Goal: Transaction & Acquisition: Purchase product/service

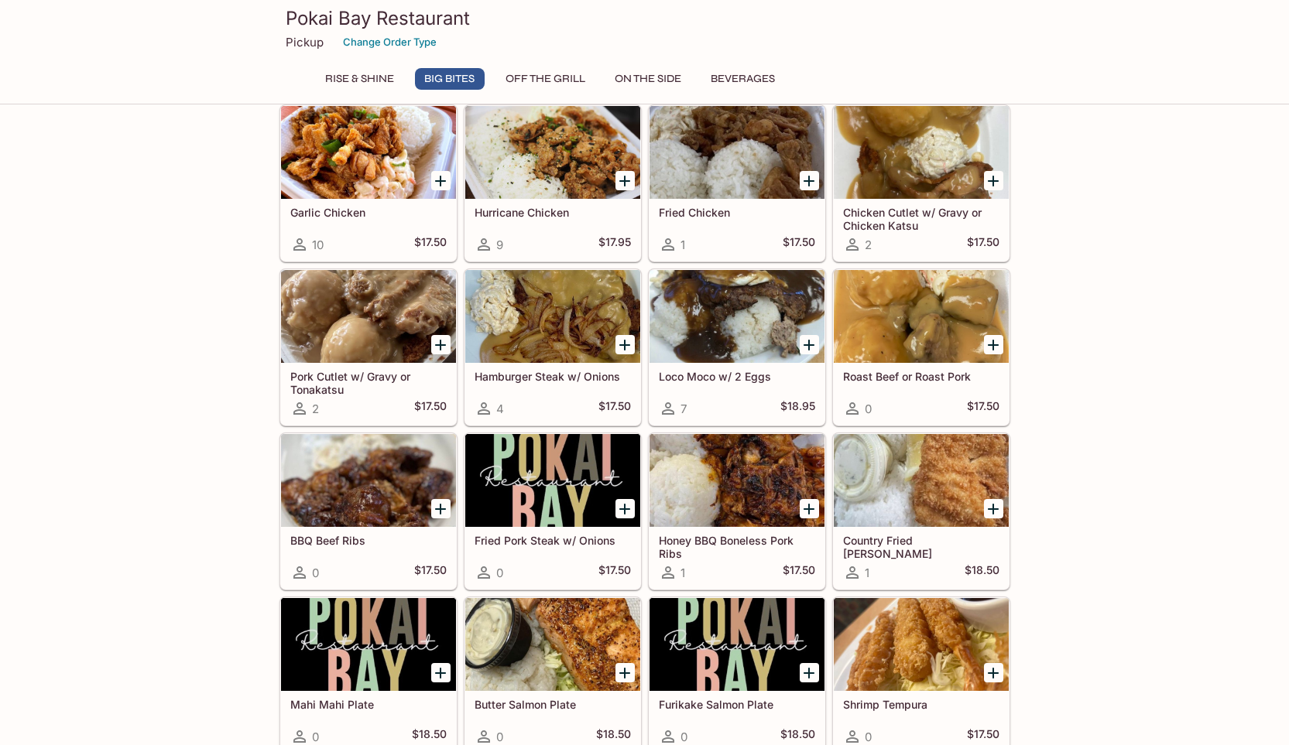
scroll to position [464, 0]
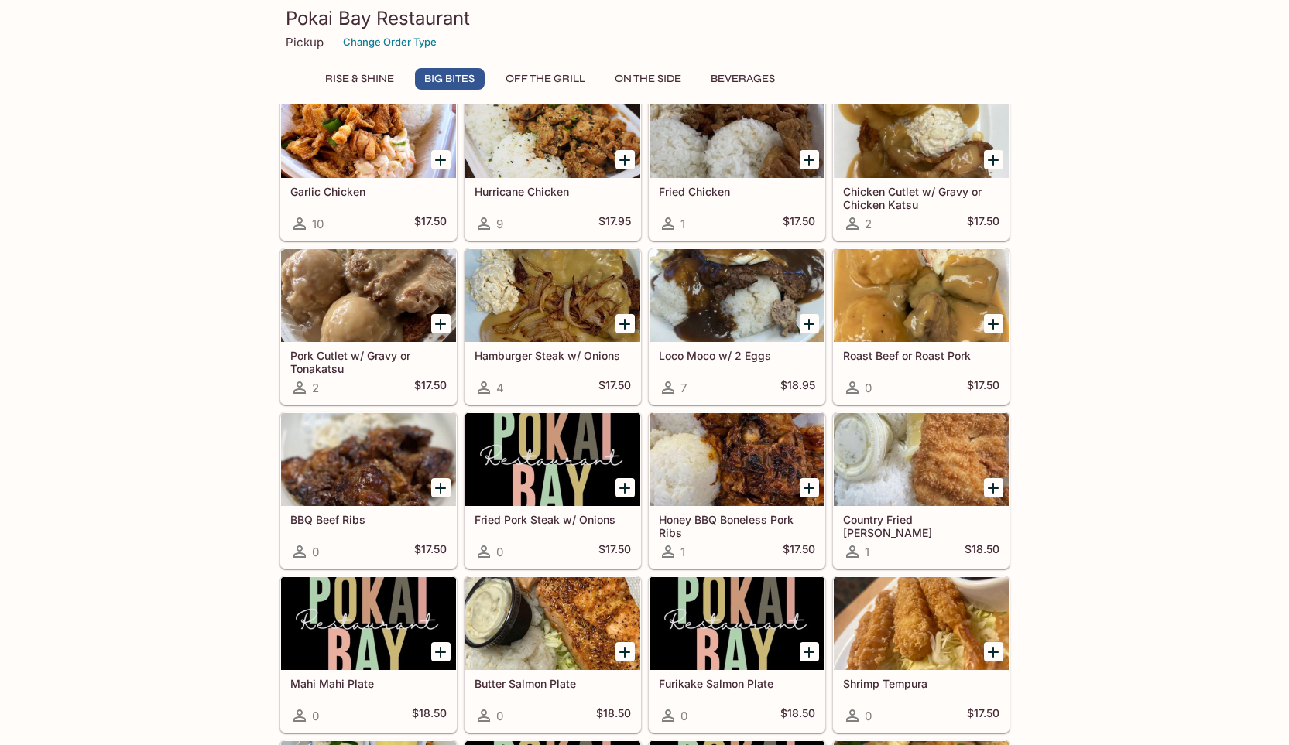
click at [992, 326] on icon "Add Roast Beef or Roast Pork" at bounding box center [993, 324] width 19 height 19
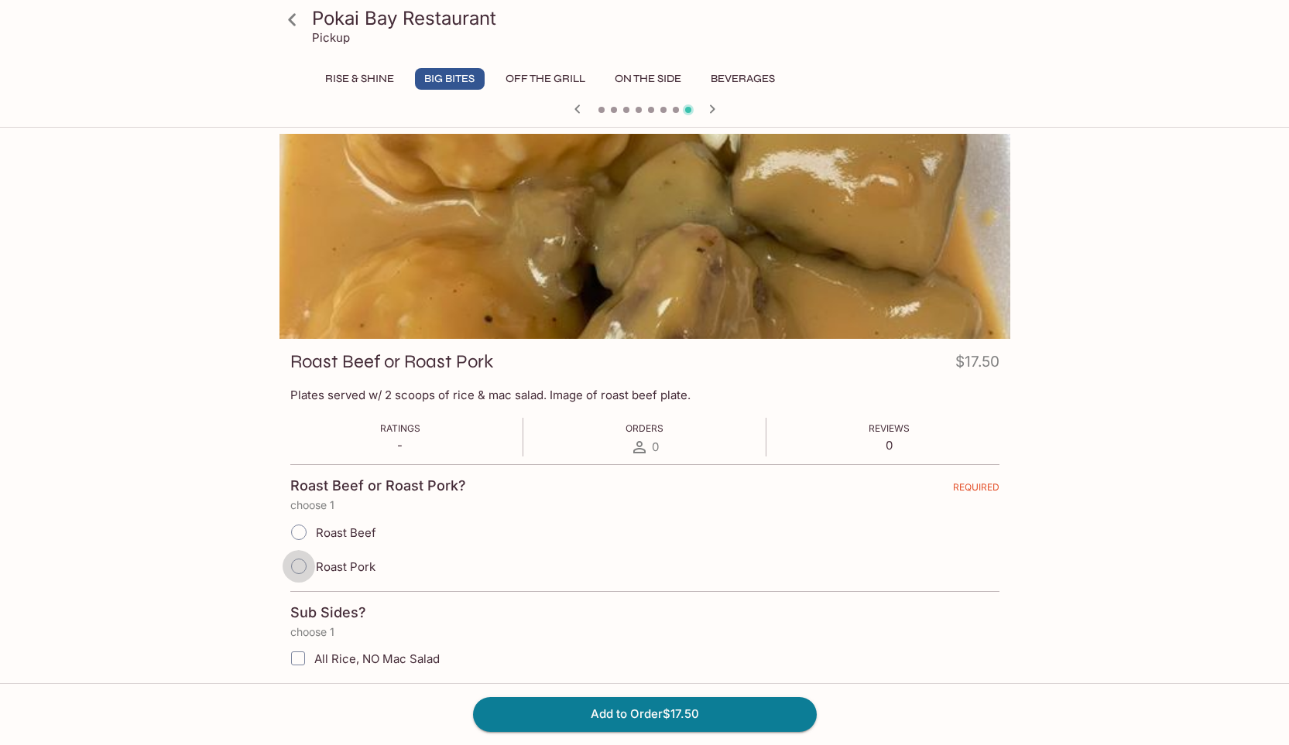
click at [298, 564] on input "Roast Pork" at bounding box center [299, 566] width 33 height 33
radio input "true"
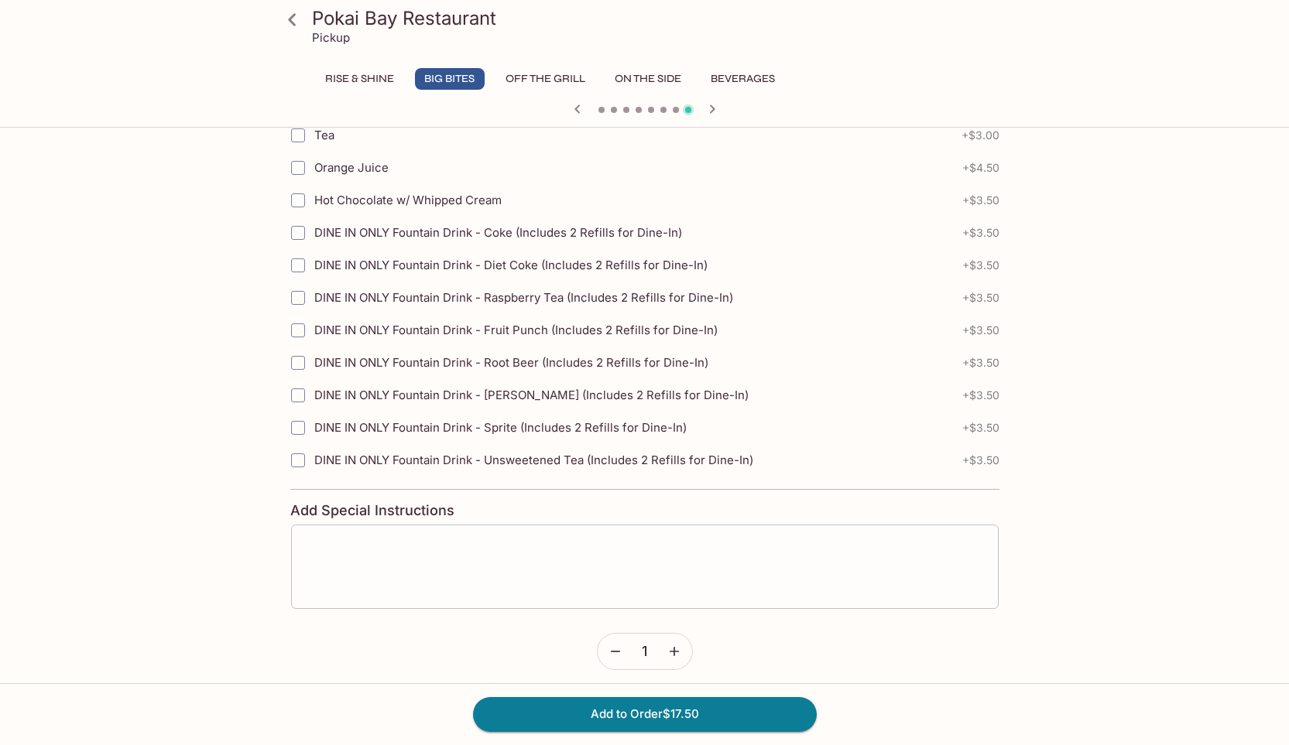
scroll to position [803, 0]
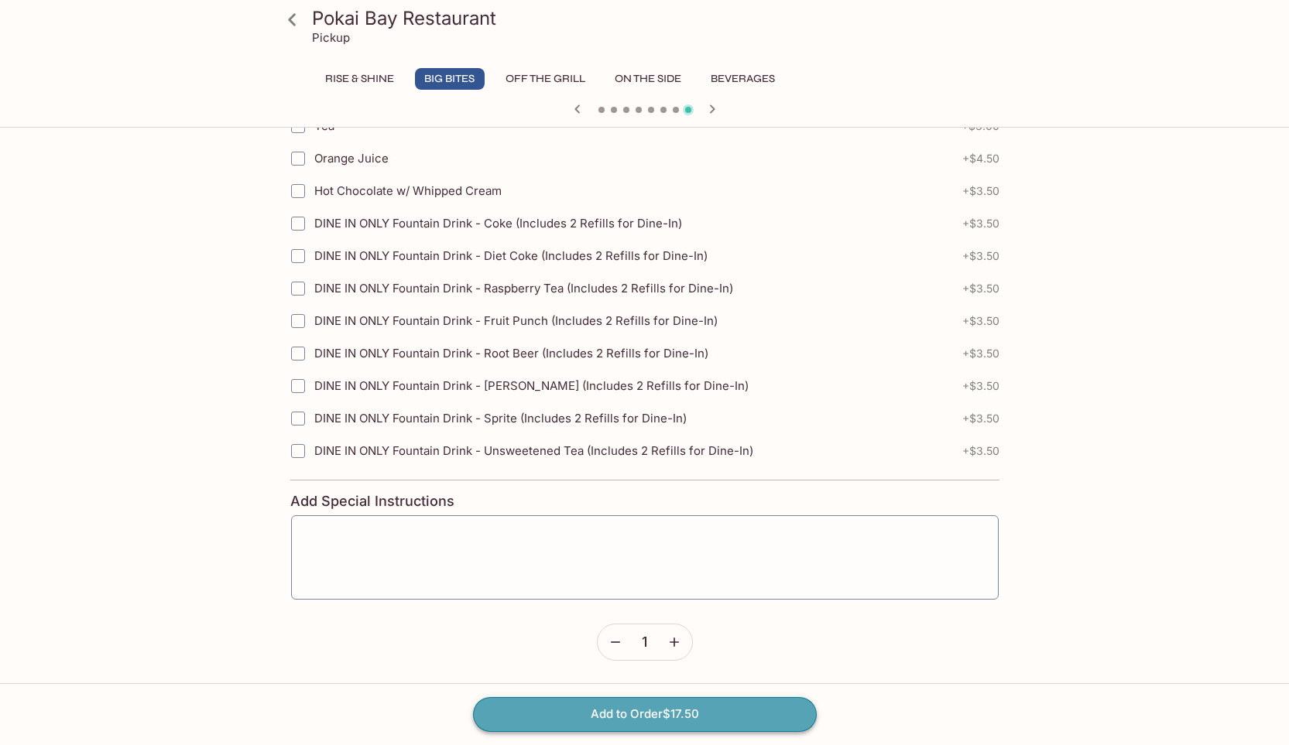
click at [720, 721] on button "Add to Order $17.50" at bounding box center [645, 714] width 344 height 34
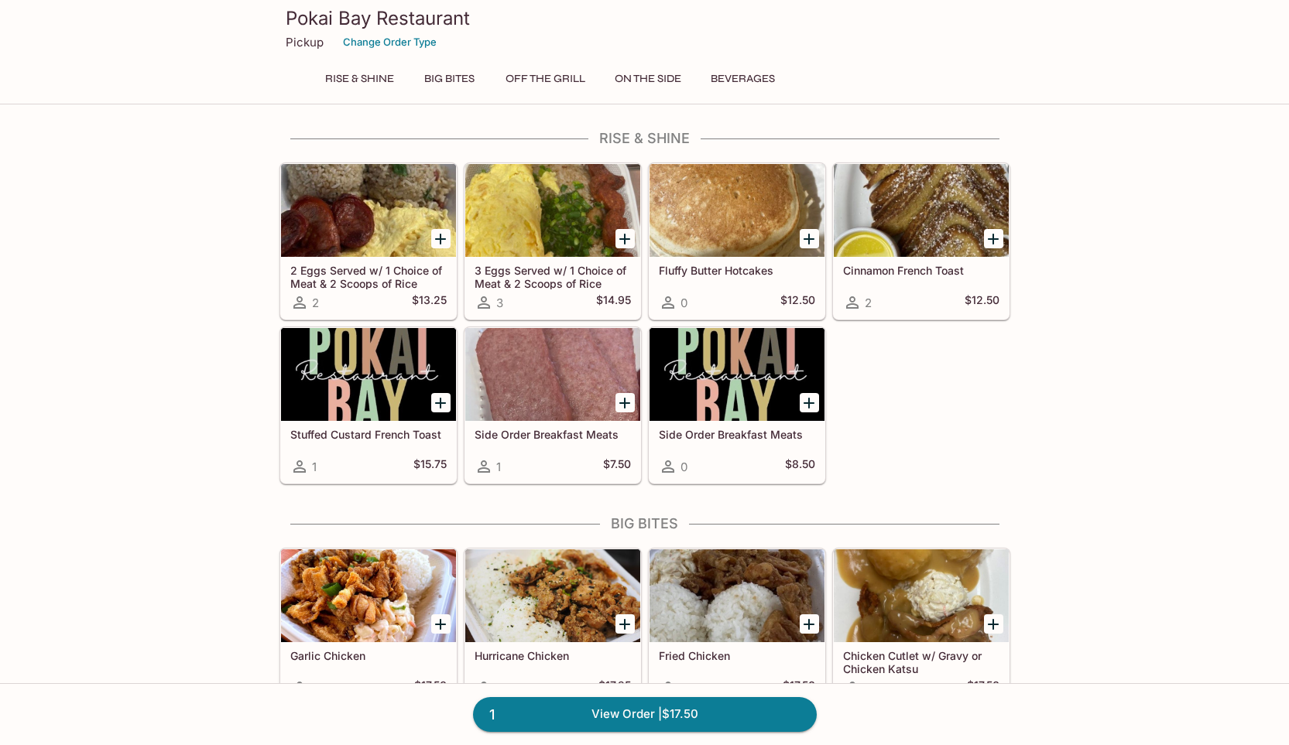
click at [527, 76] on button "Off The Grill" at bounding box center [545, 79] width 97 height 22
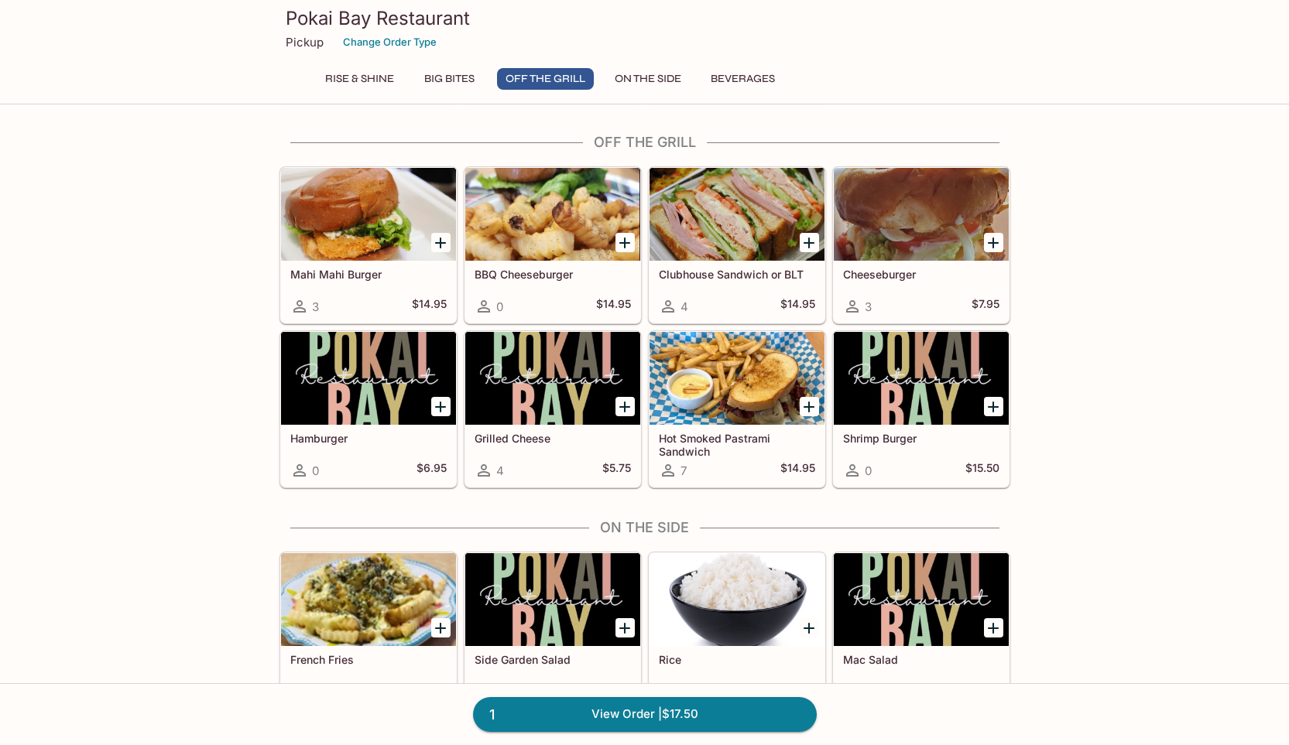
scroll to position [1426, 0]
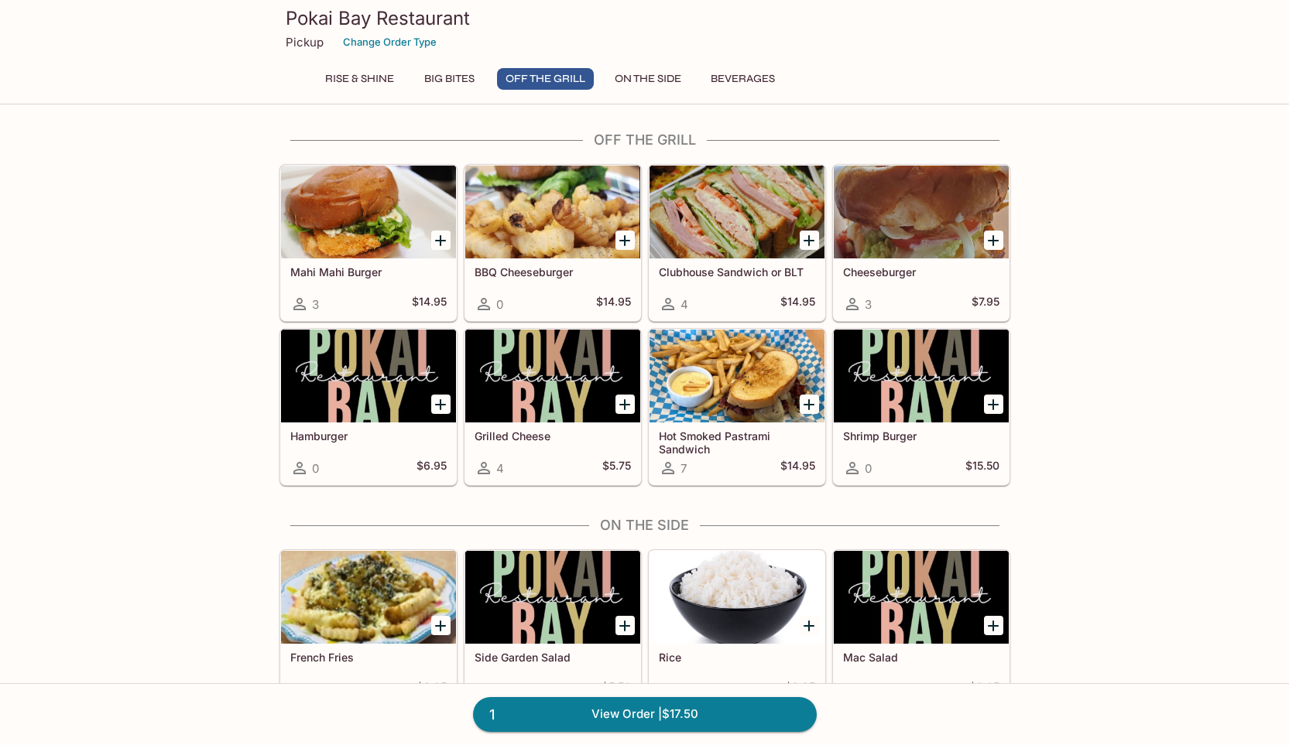
click at [809, 242] on icon "Add Clubhouse Sandwich or BLT" at bounding box center [808, 240] width 11 height 11
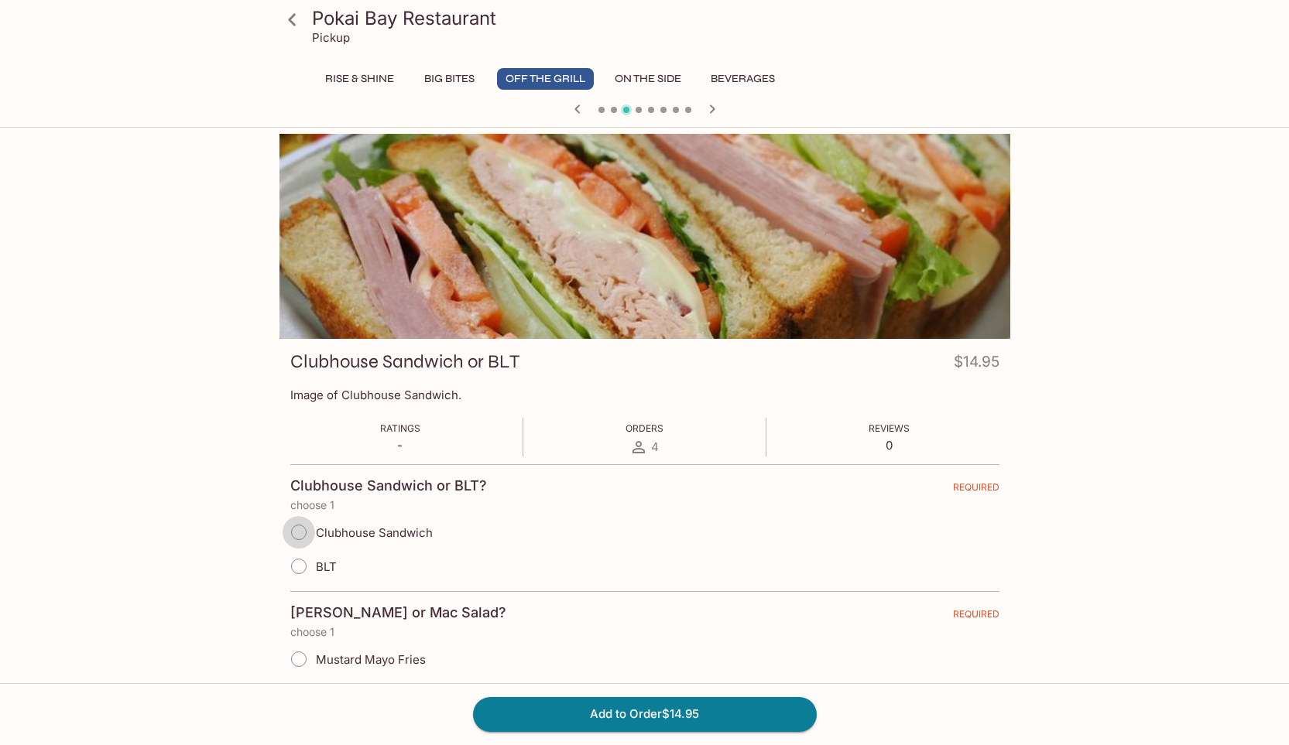
click at [303, 534] on input "Clubhouse Sandwich" at bounding box center [299, 532] width 33 height 33
radio input "true"
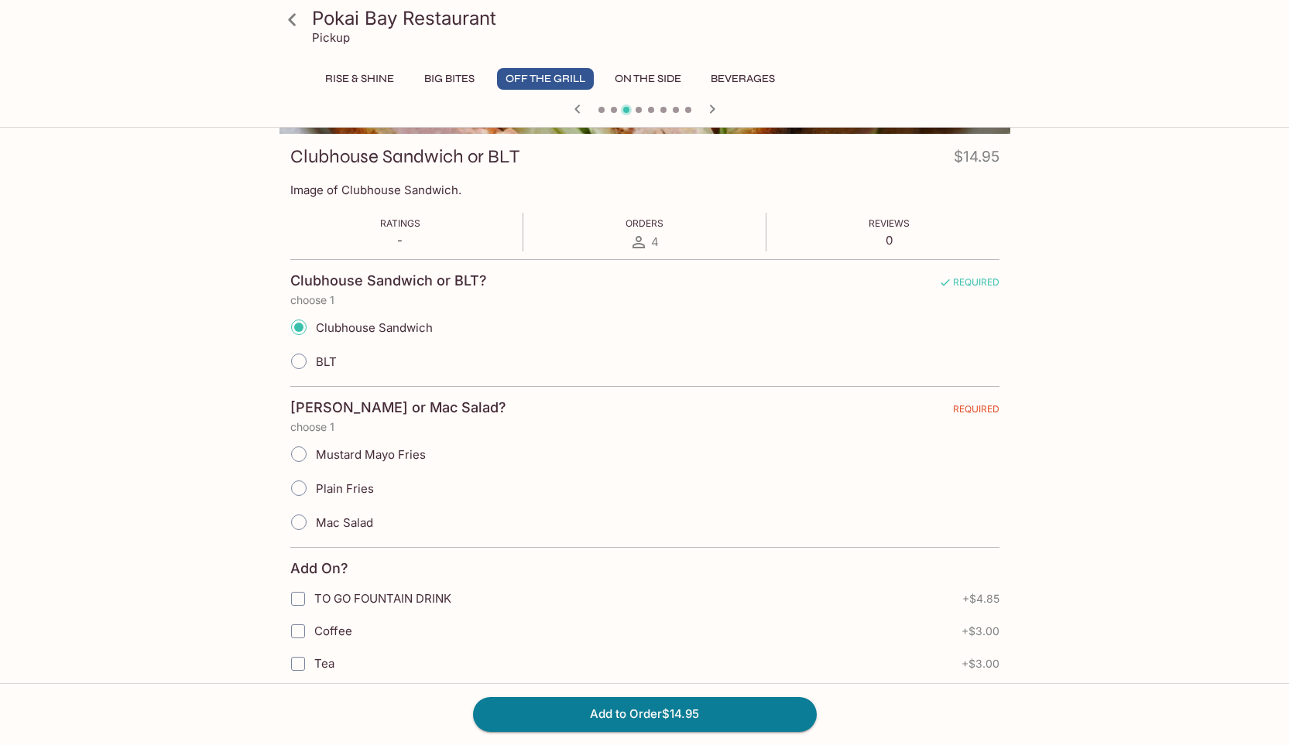
scroll to position [232, 0]
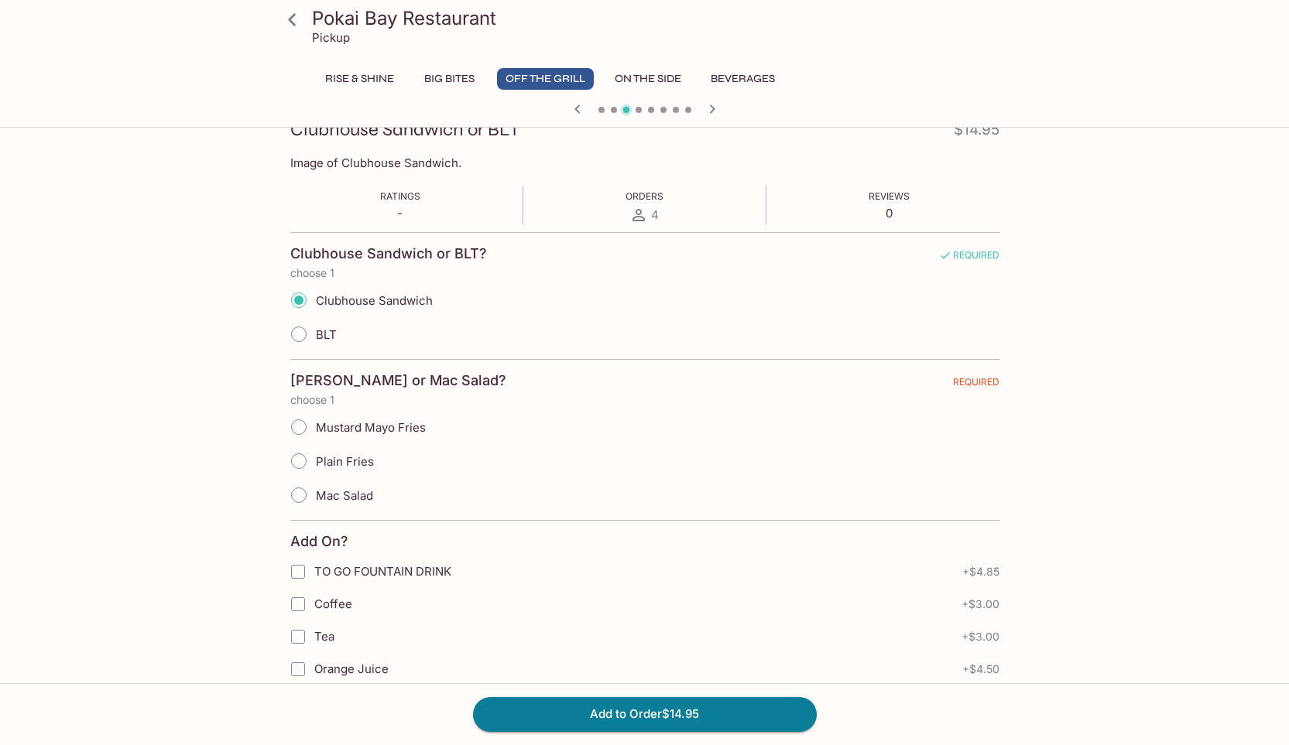
click at [296, 464] on input "Plain Fries" at bounding box center [299, 461] width 33 height 33
radio input "true"
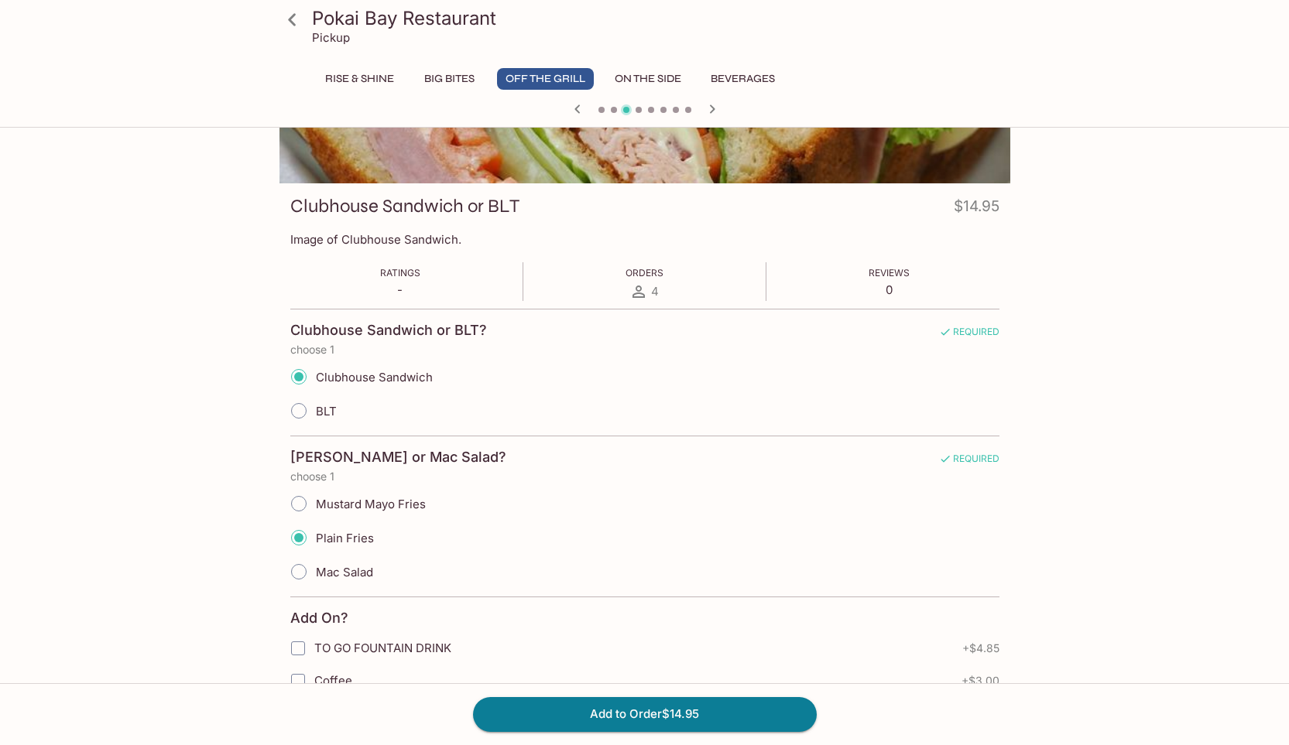
scroll to position [155, 0]
click at [296, 506] on input "Mustard Mayo Fries" at bounding box center [299, 504] width 33 height 33
radio input "true"
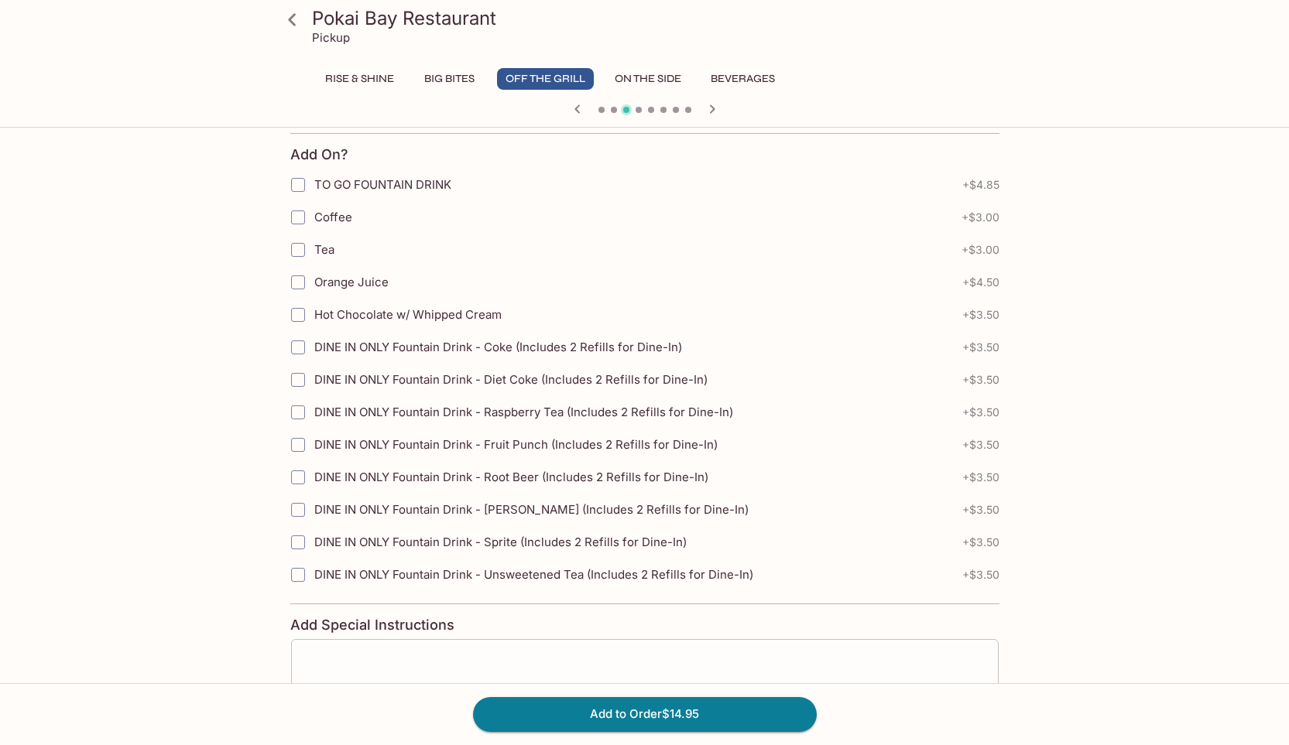
scroll to position [743, 0]
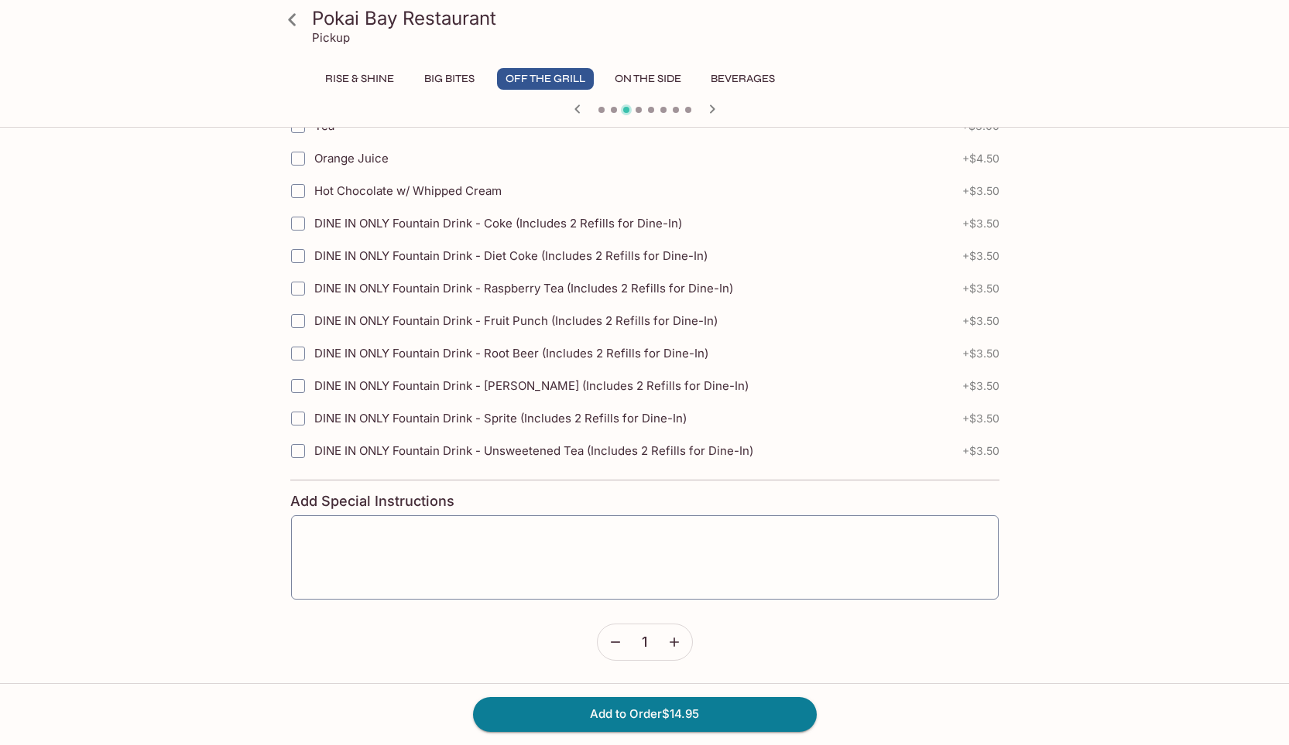
click at [672, 647] on icon "button" at bounding box center [673, 642] width 15 height 15
click at [649, 721] on button "Add to Order $29.90" at bounding box center [645, 714] width 344 height 34
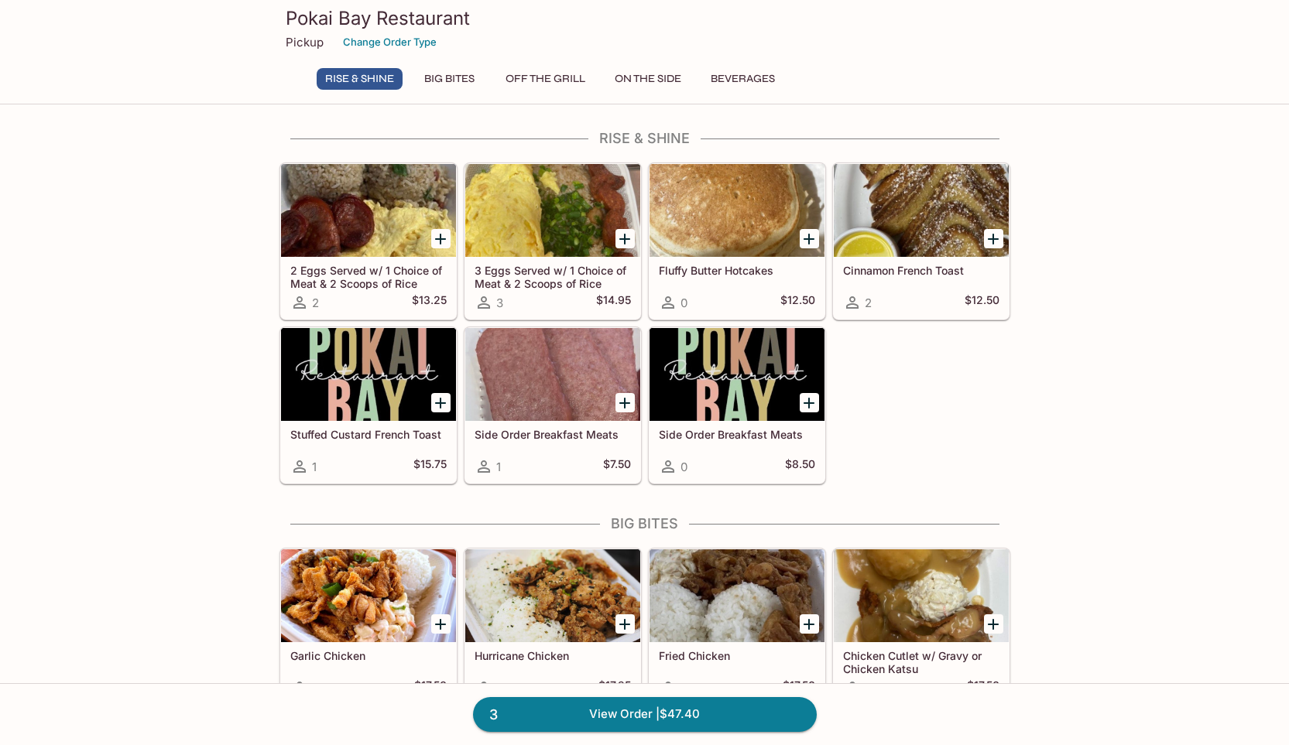
scroll to position [77, 0]
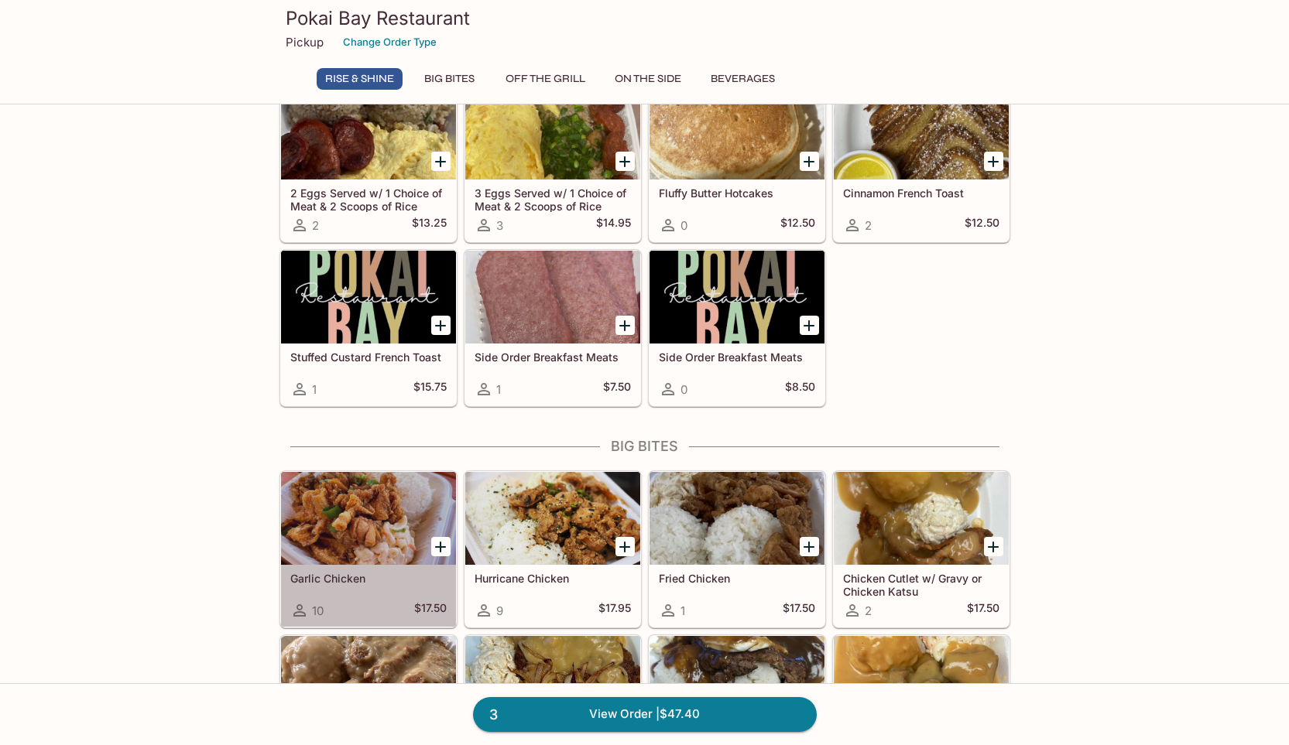
click at [389, 584] on h5 "Garlic Chicken" at bounding box center [368, 578] width 156 height 13
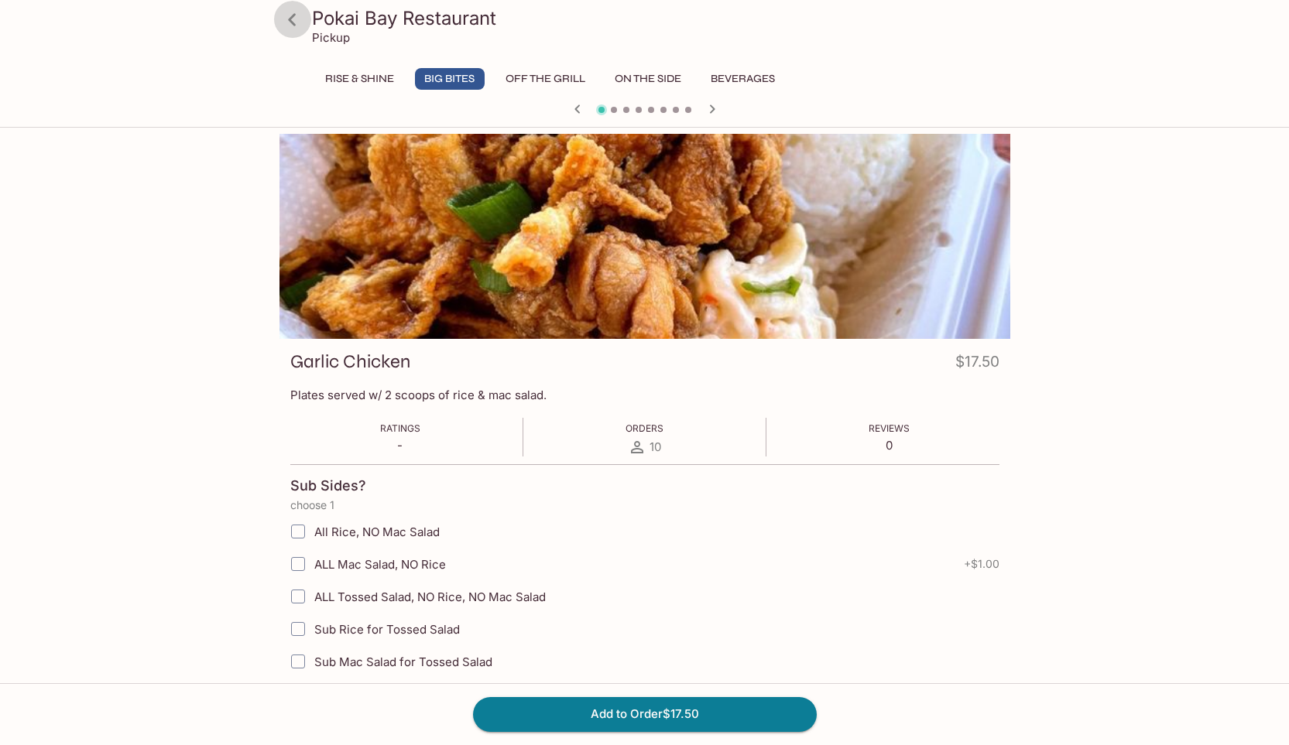
click at [296, 22] on icon at bounding box center [292, 19] width 27 height 27
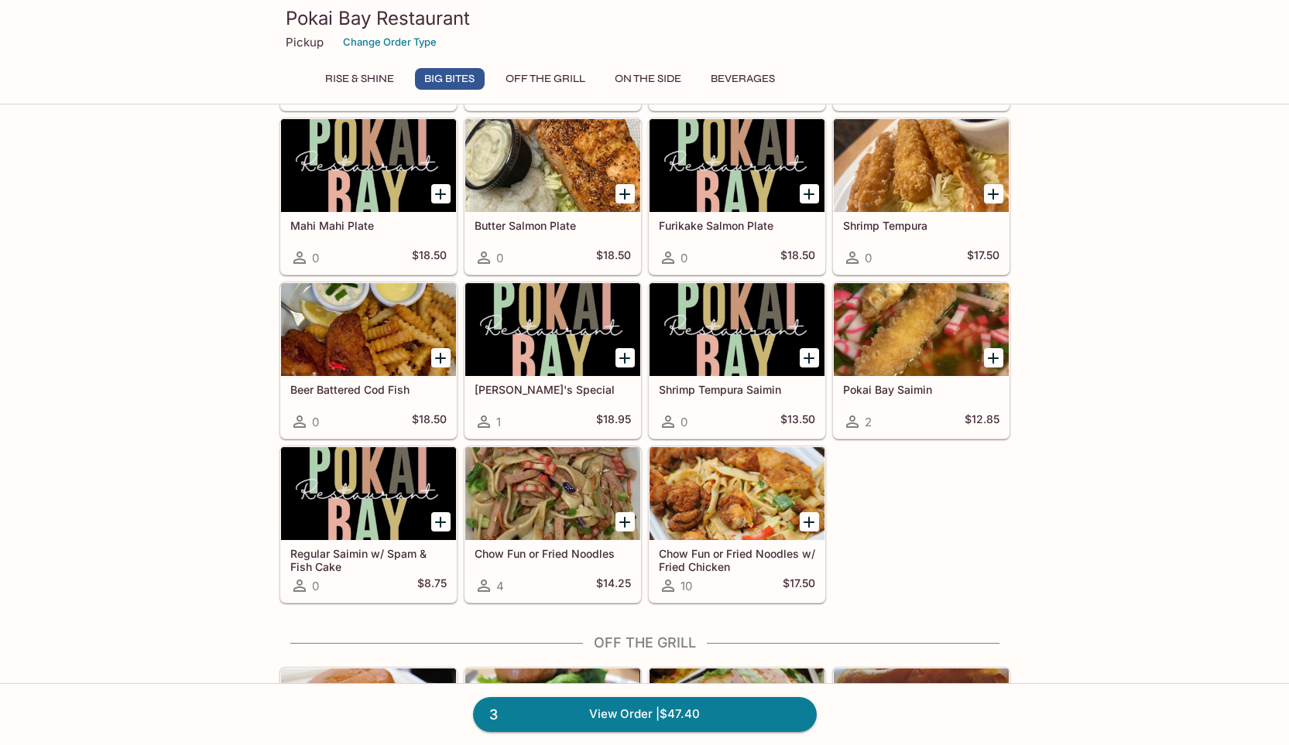
scroll to position [929, 0]
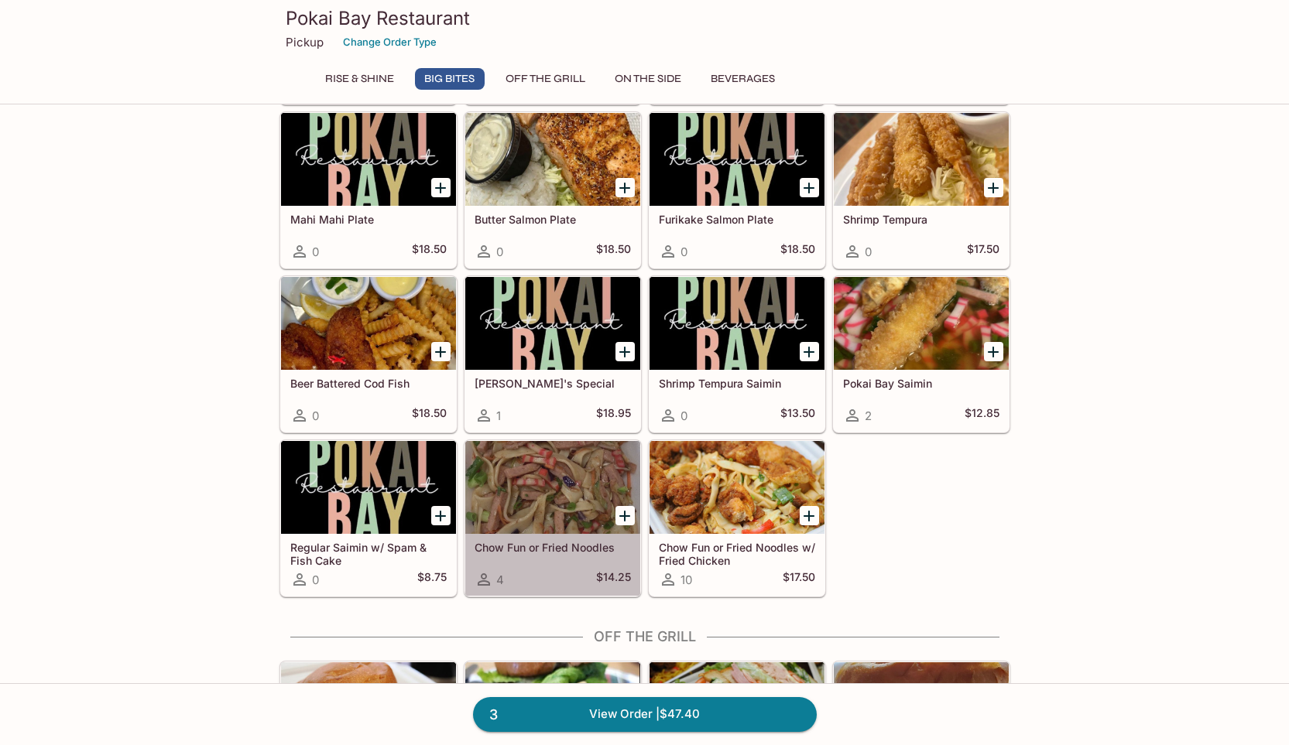
click at [544, 565] on div "Chow Fun or Fried Noodles 4 $14.25" at bounding box center [552, 565] width 175 height 62
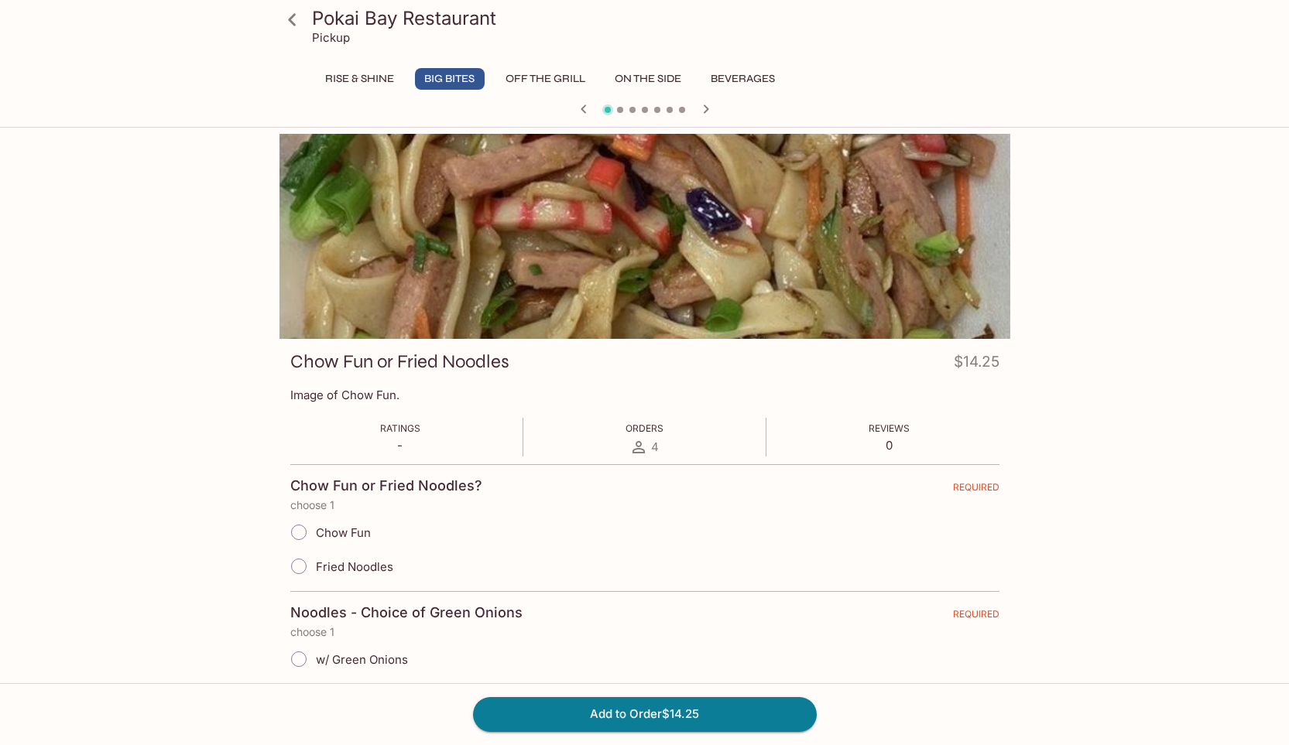
click at [334, 533] on span "Chow Fun" at bounding box center [343, 533] width 55 height 15
click at [315, 533] on input "Chow Fun" at bounding box center [299, 532] width 33 height 33
radio input "true"
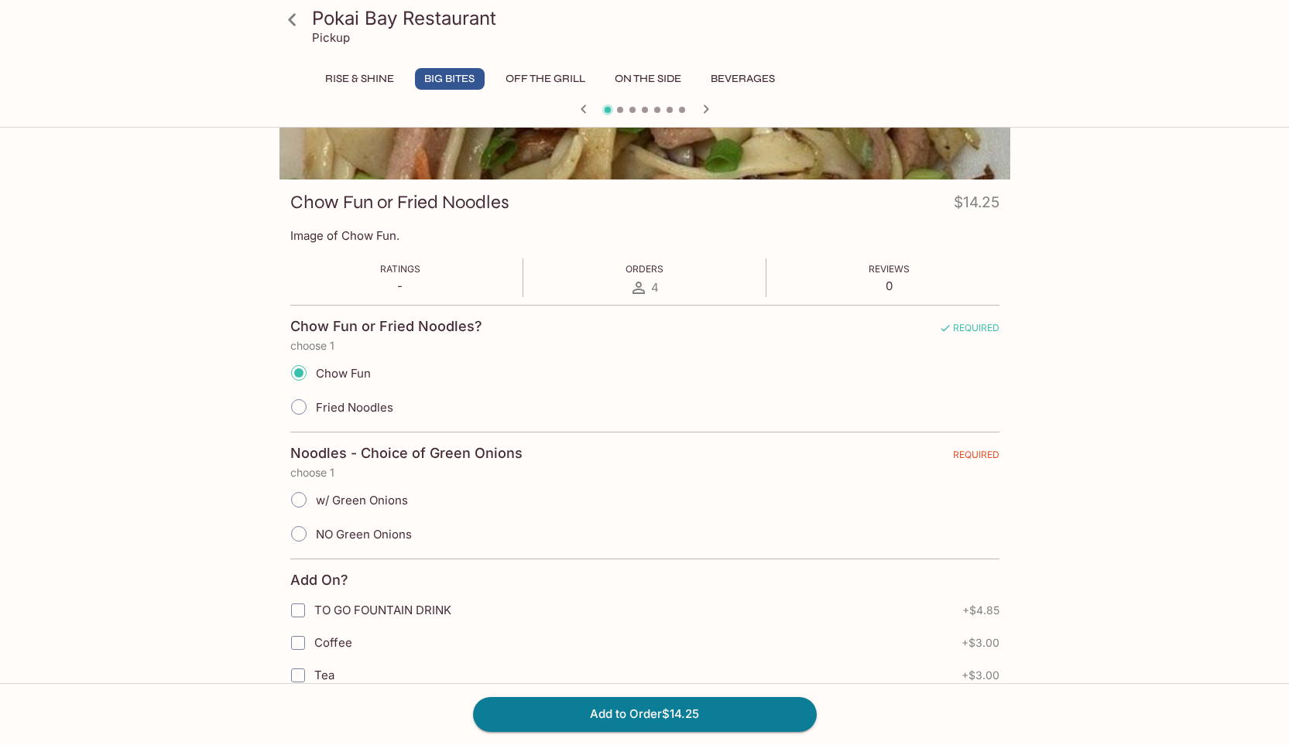
scroll to position [155, 0]
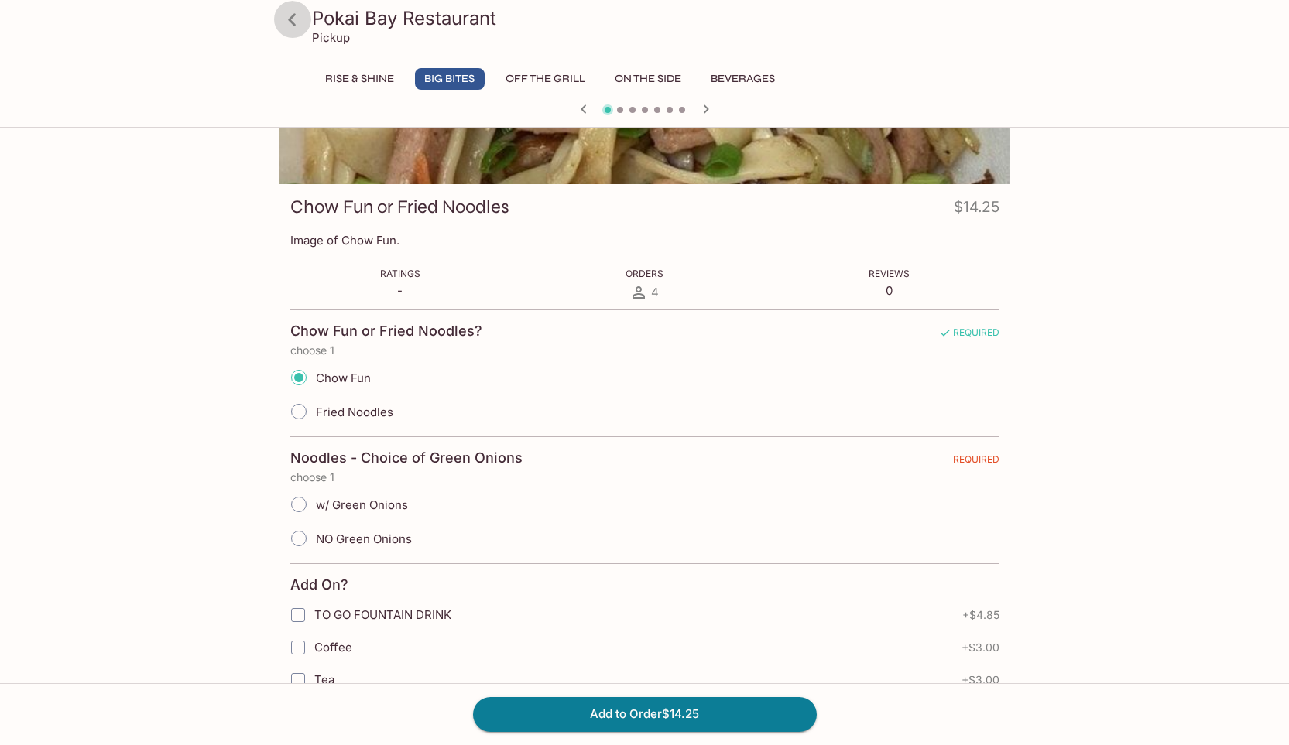
click at [291, 23] on icon at bounding box center [292, 19] width 27 height 27
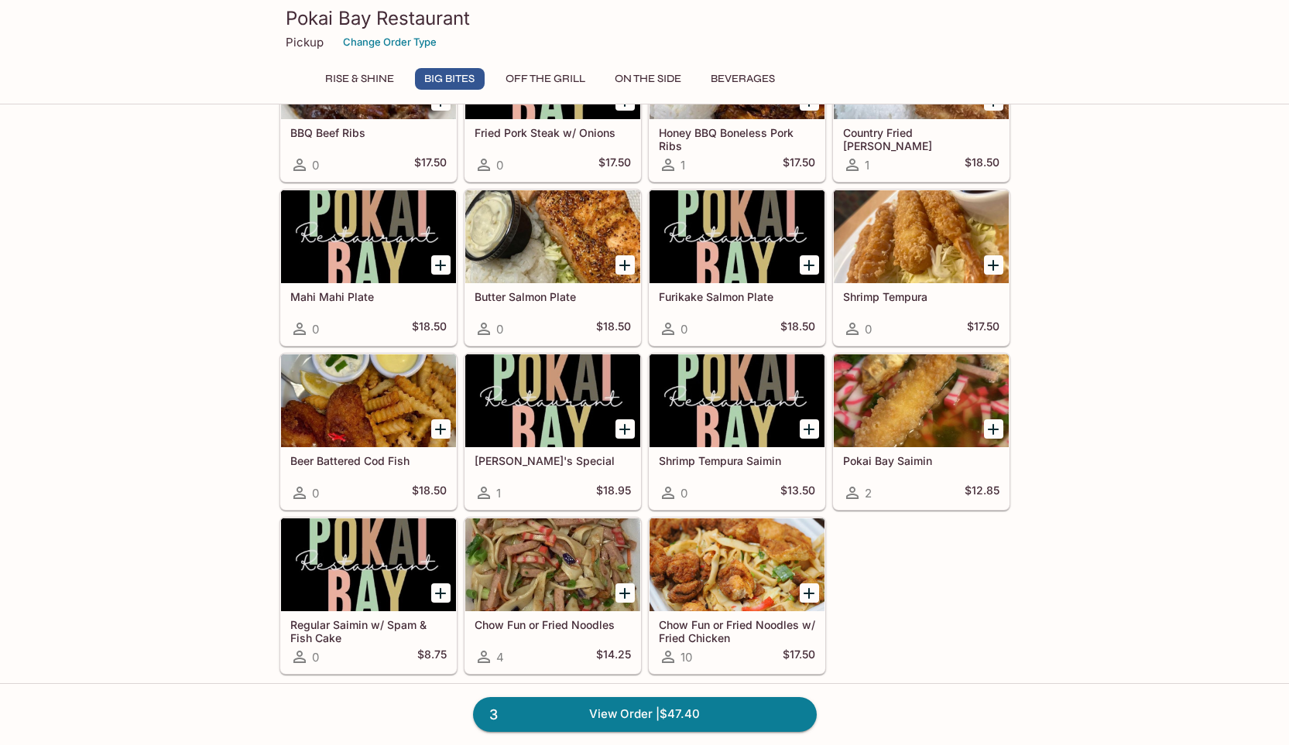
scroll to position [1006, 0]
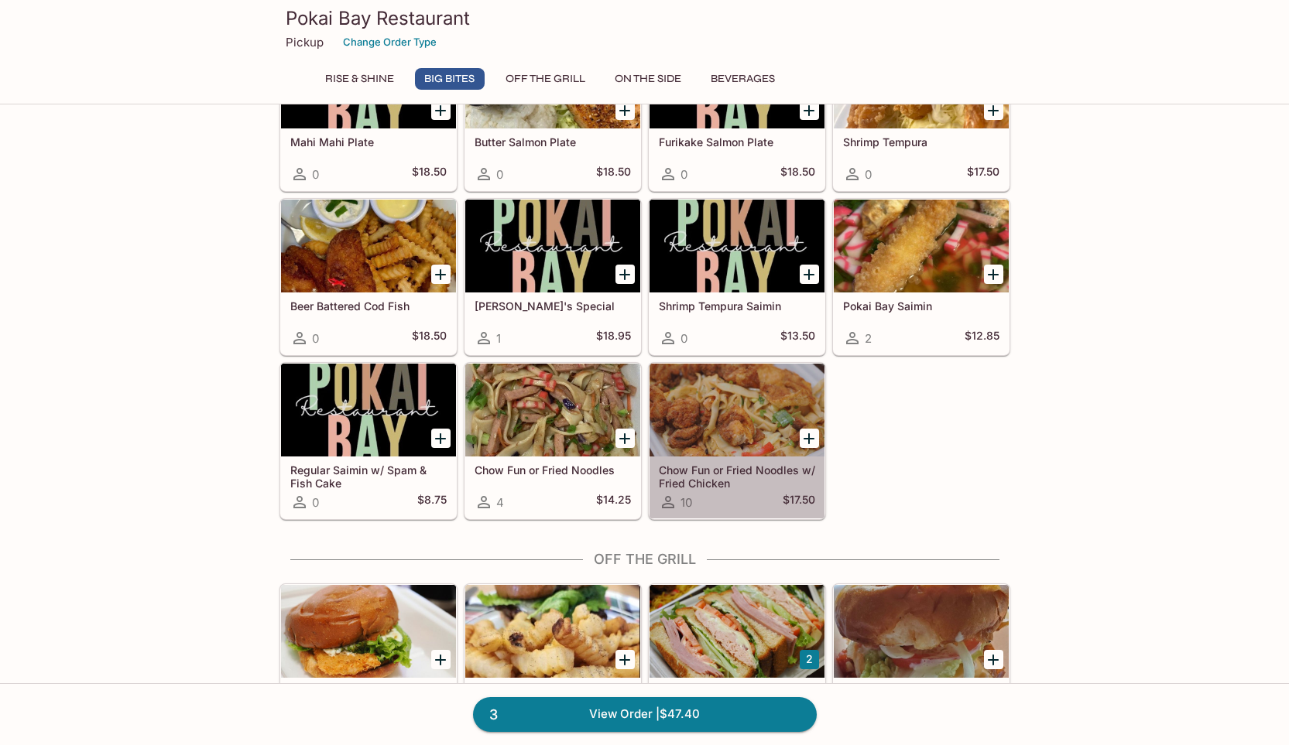
click at [716, 476] on h5 "Chow Fun or Fried Noodles w/ Fried Chicken" at bounding box center [737, 477] width 156 height 26
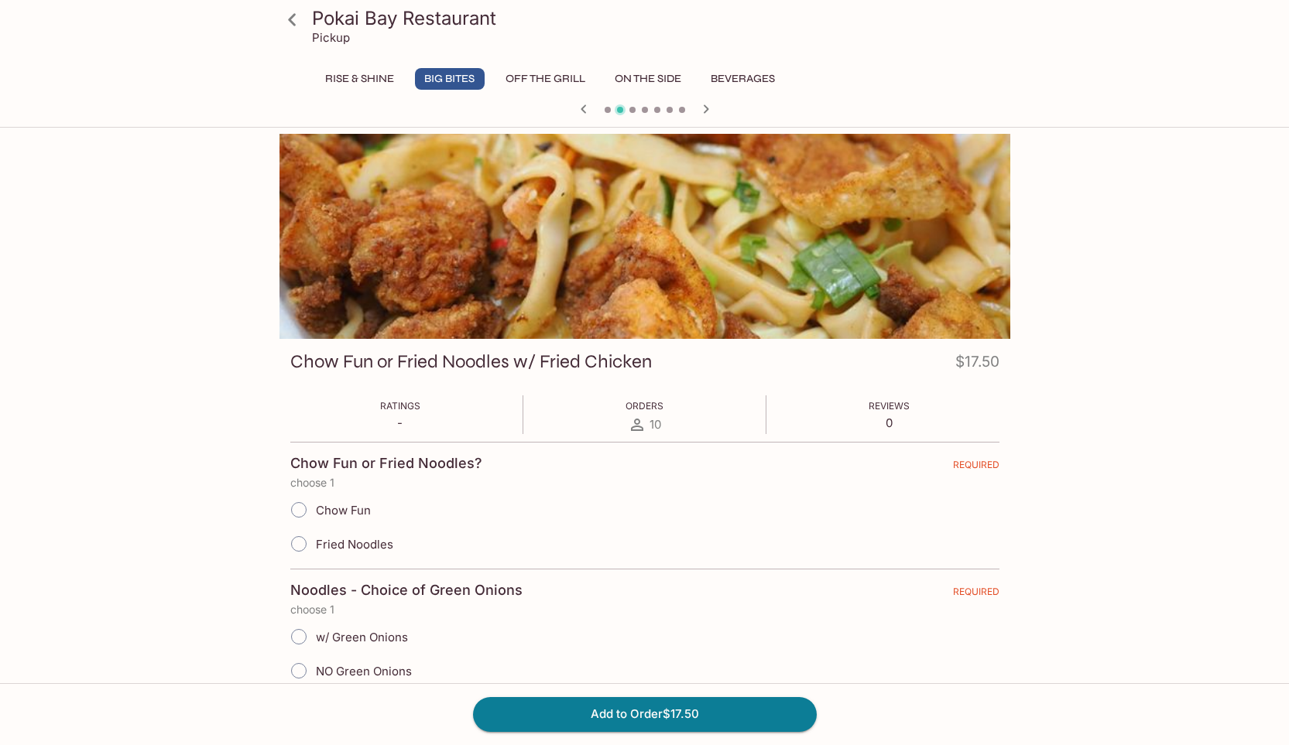
click at [302, 515] on input "Chow Fun" at bounding box center [299, 510] width 33 height 33
radio input "true"
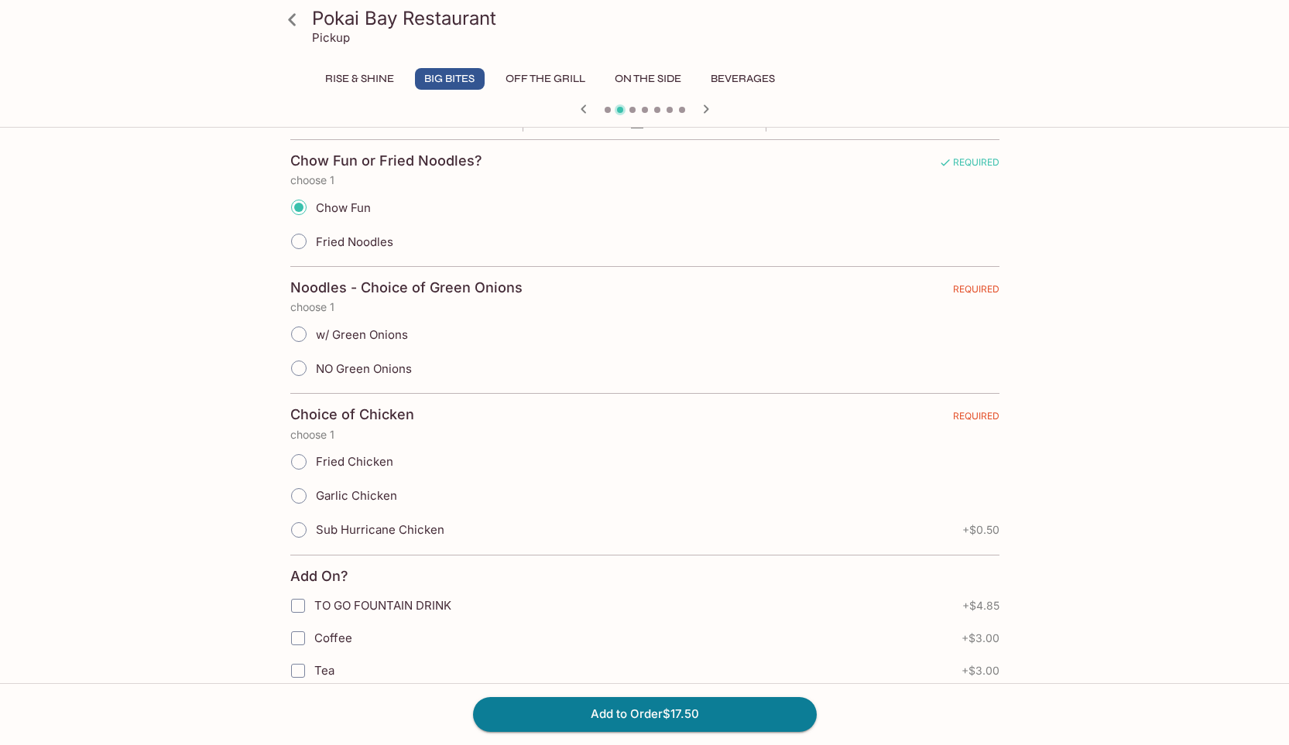
scroll to position [310, 0]
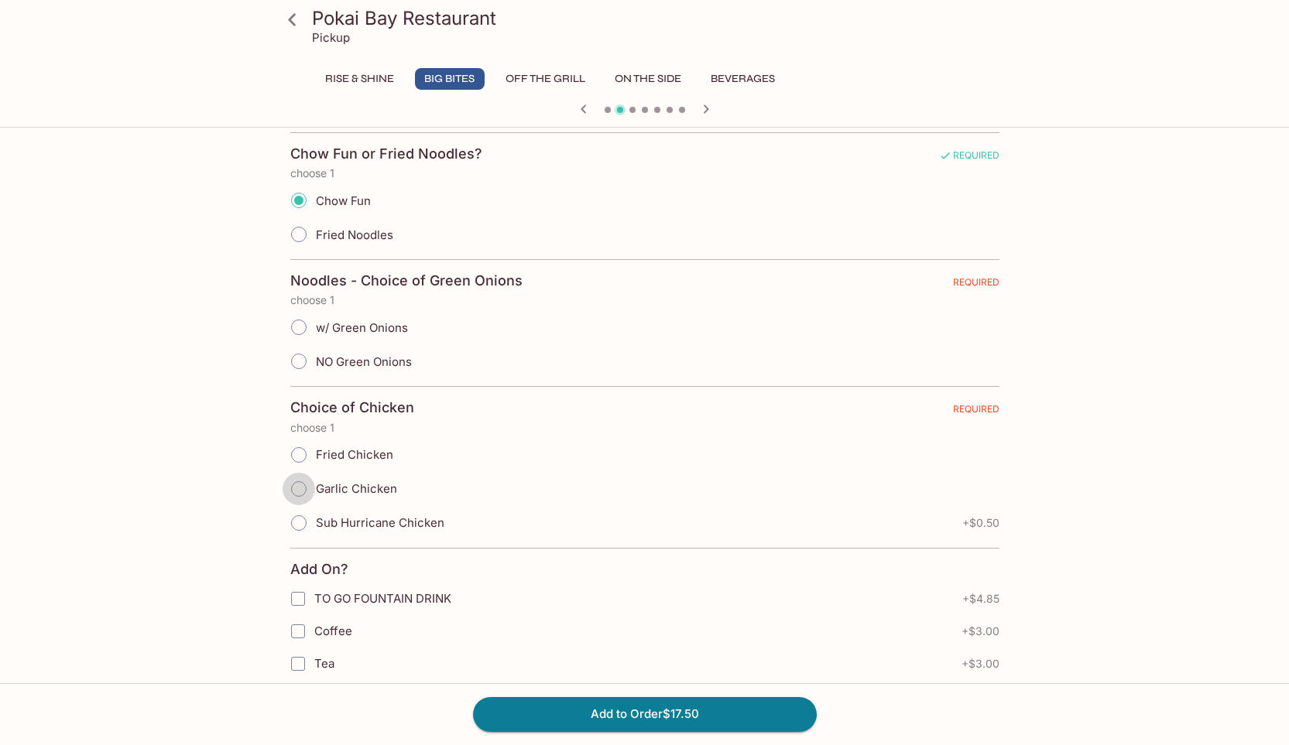
click at [296, 492] on input "Garlic Chicken" at bounding box center [299, 489] width 33 height 33
radio input "true"
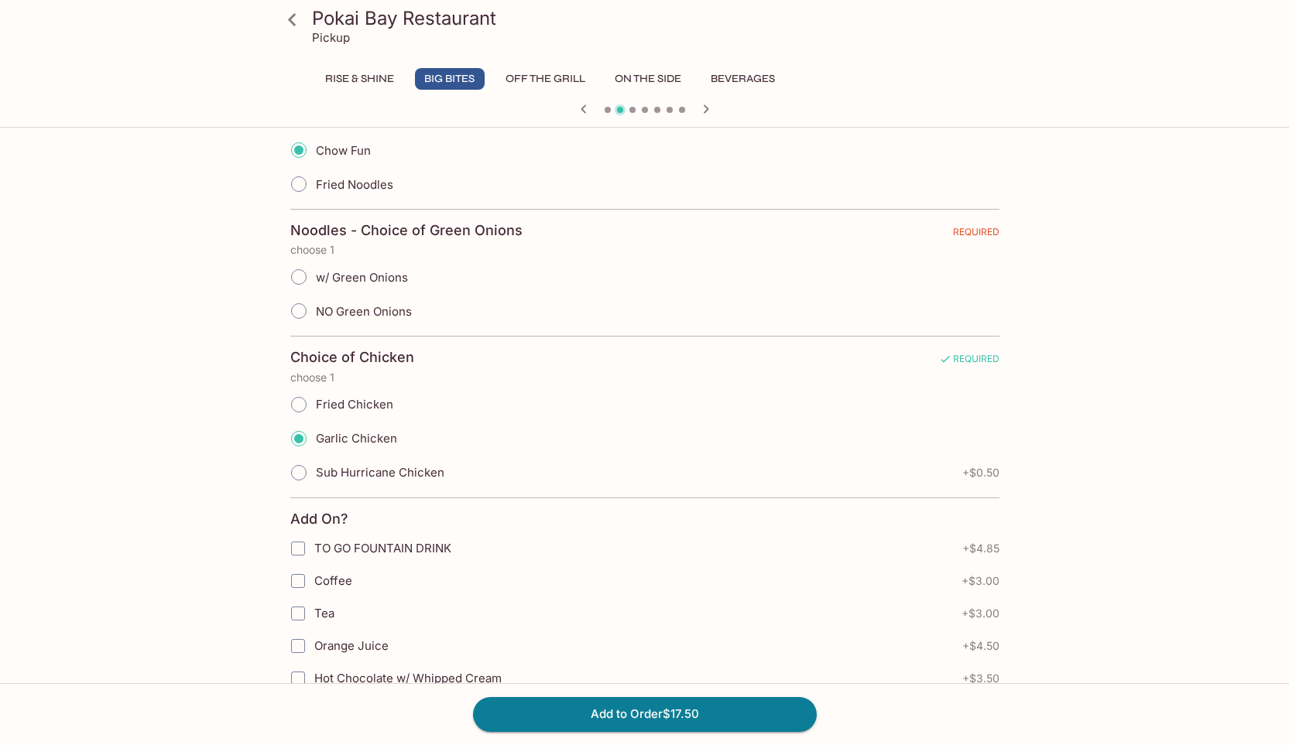
scroll to position [387, 0]
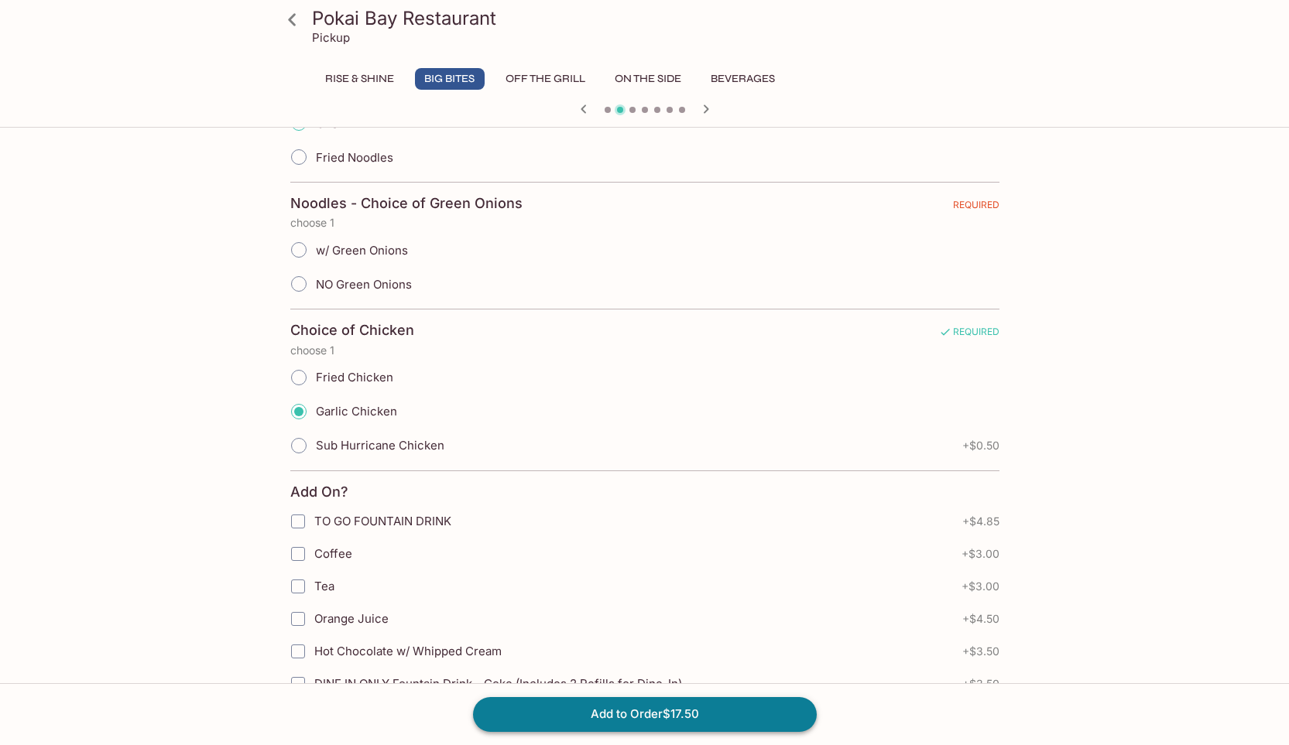
click at [734, 717] on button "Add to Order $17.50" at bounding box center [645, 714] width 344 height 34
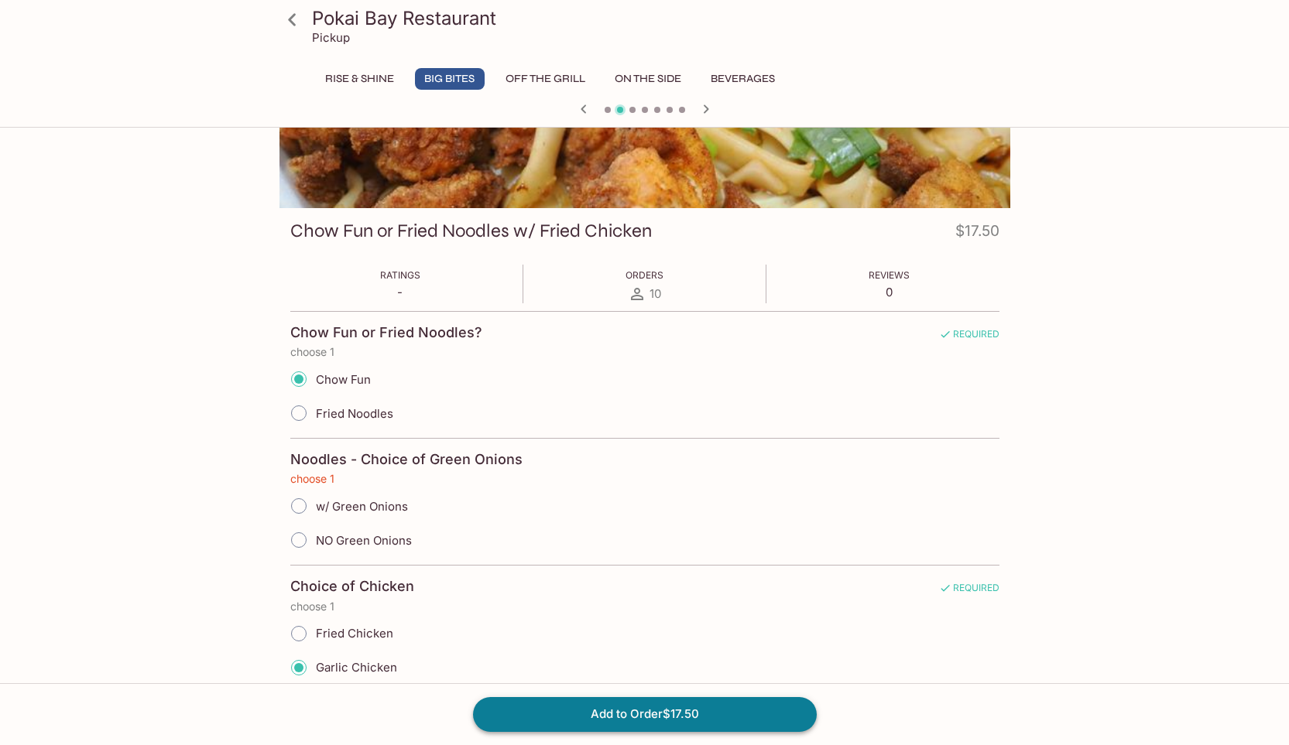
scroll to position [125, 0]
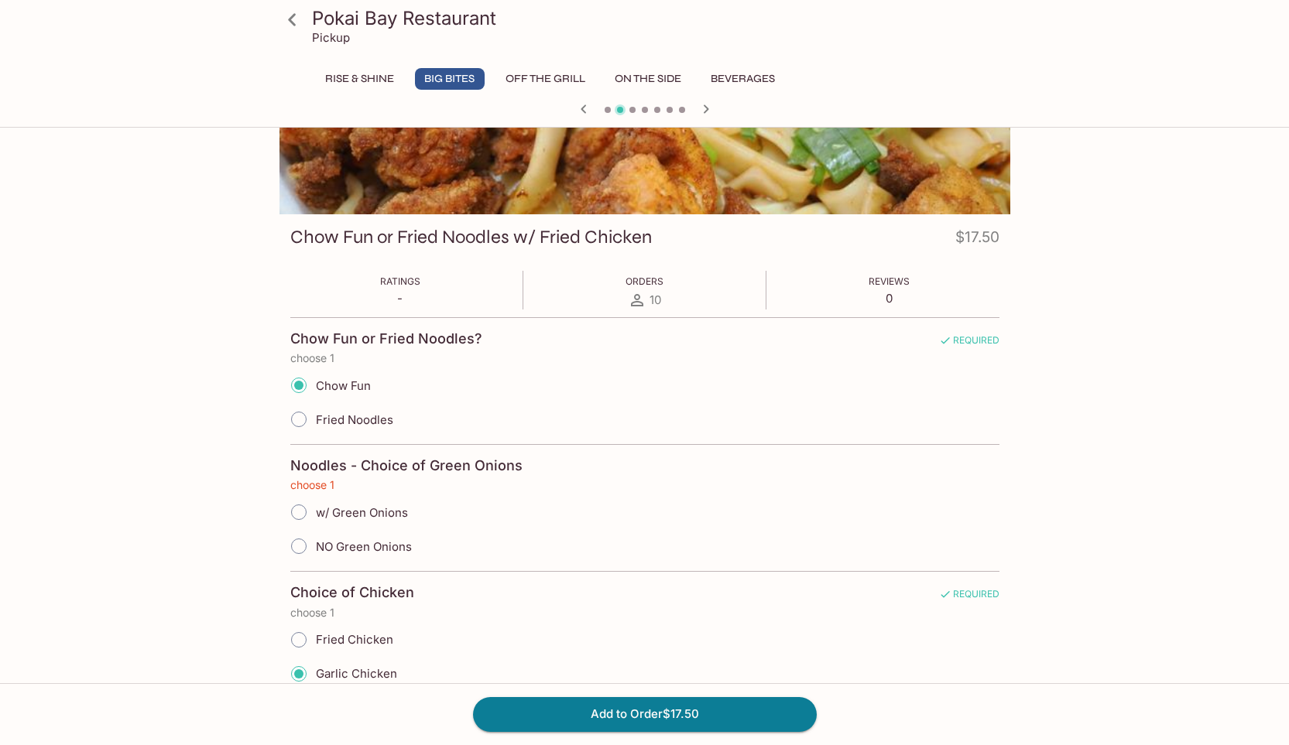
click at [295, 543] on input "NO Green Onions" at bounding box center [299, 546] width 33 height 33
radio input "true"
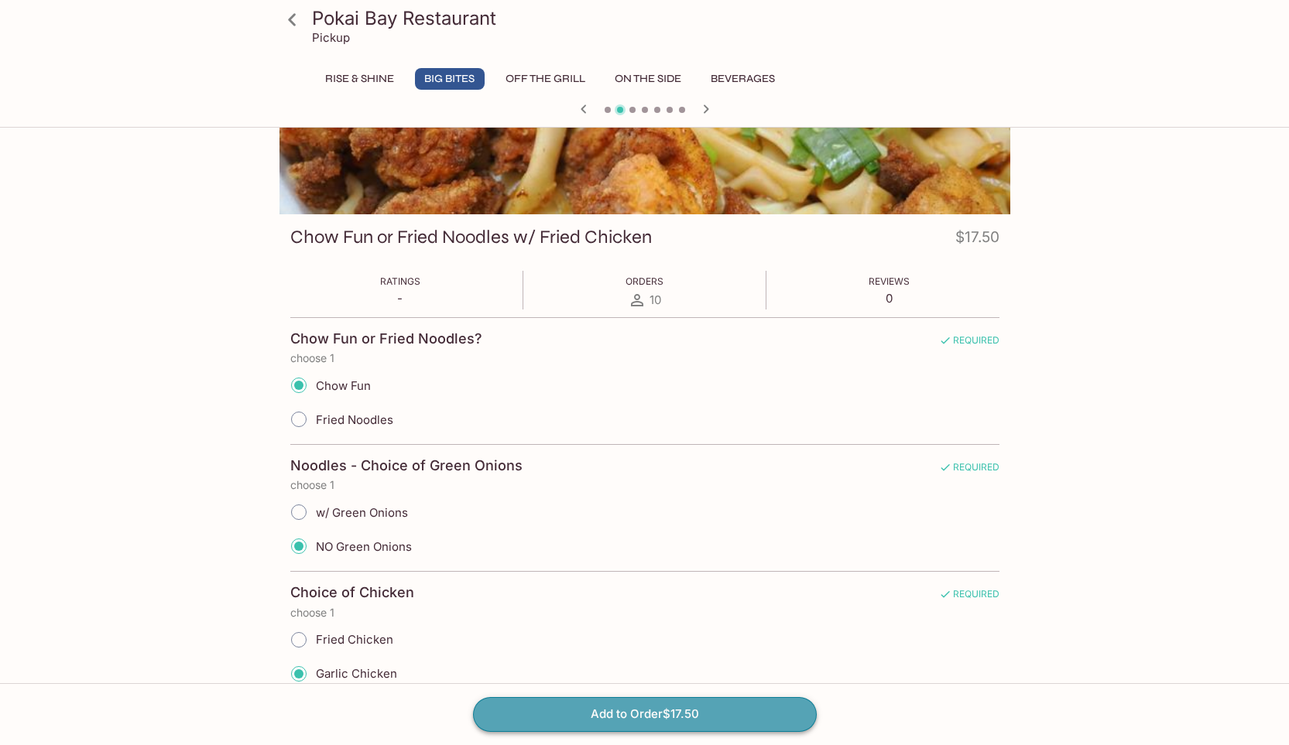
click at [632, 712] on button "Add to Order $17.50" at bounding box center [645, 714] width 344 height 34
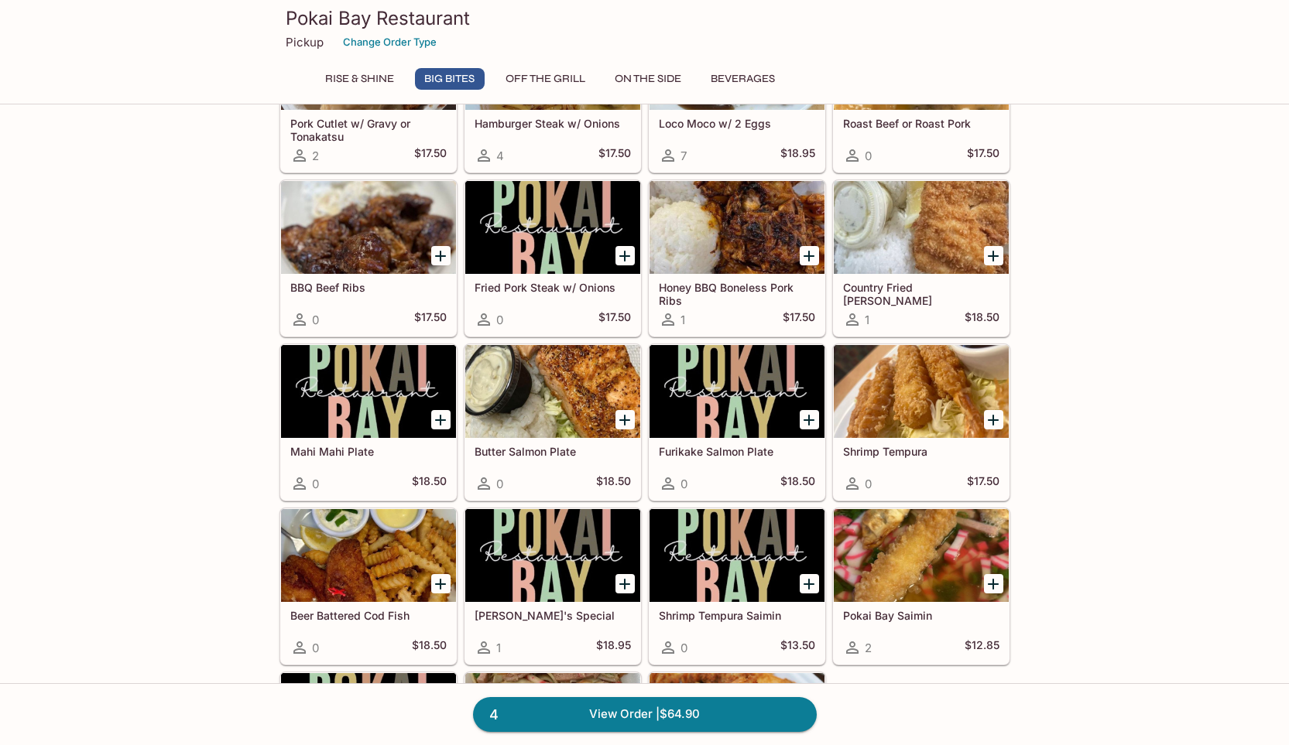
scroll to position [1084, 0]
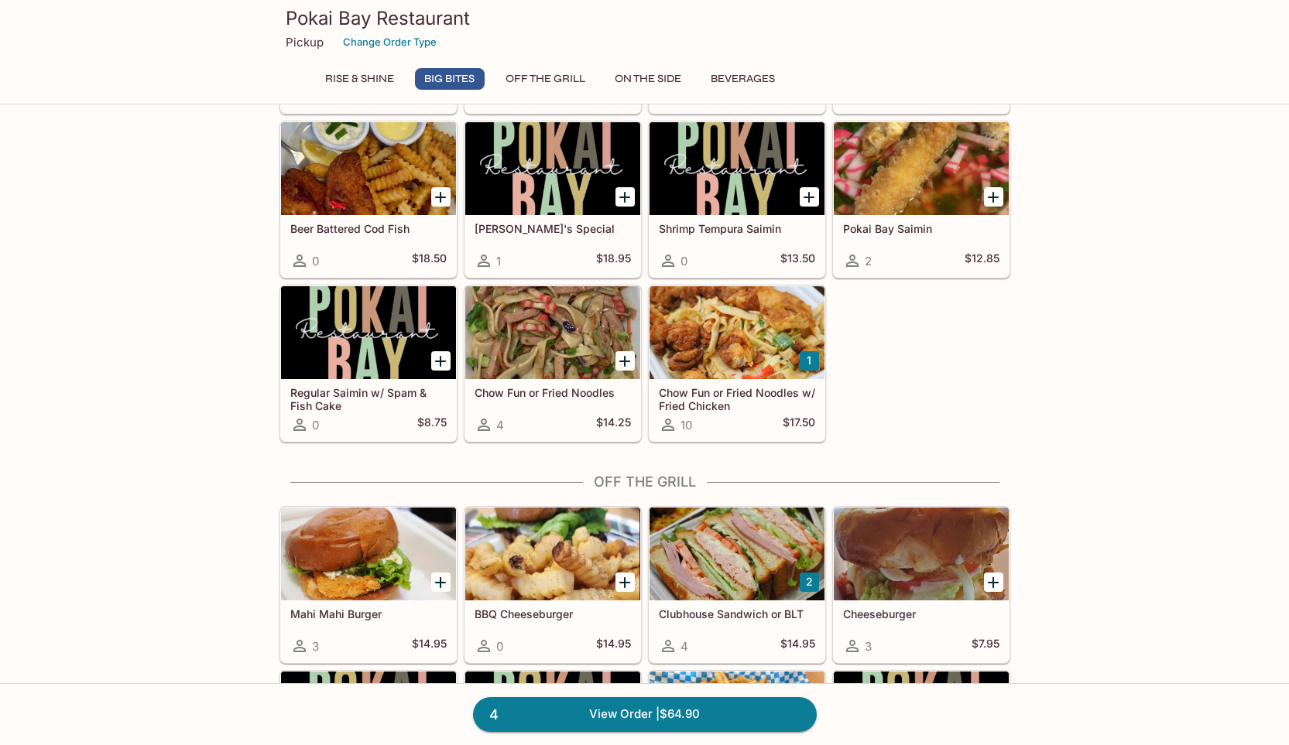
click at [741, 409] on h5 "Chow Fun or Fried Noodles w/ Fried Chicken" at bounding box center [737, 399] width 156 height 26
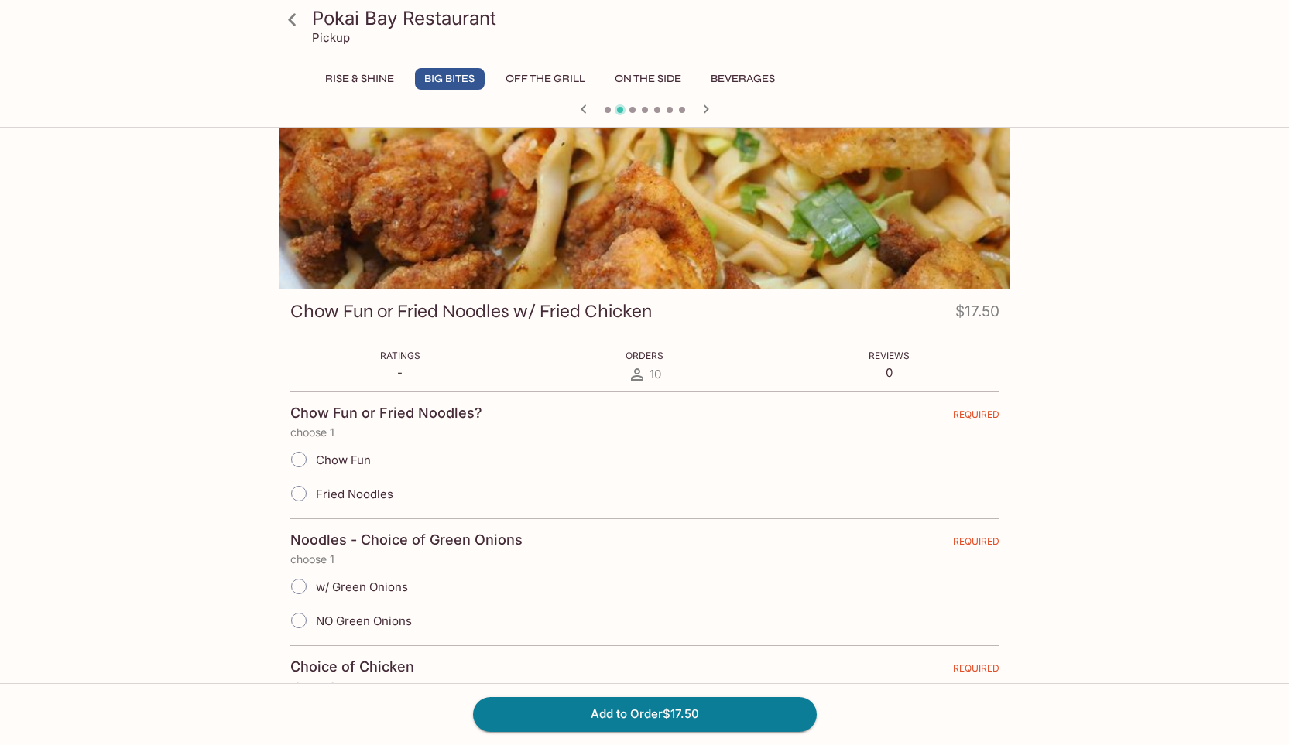
scroll to position [77, 0]
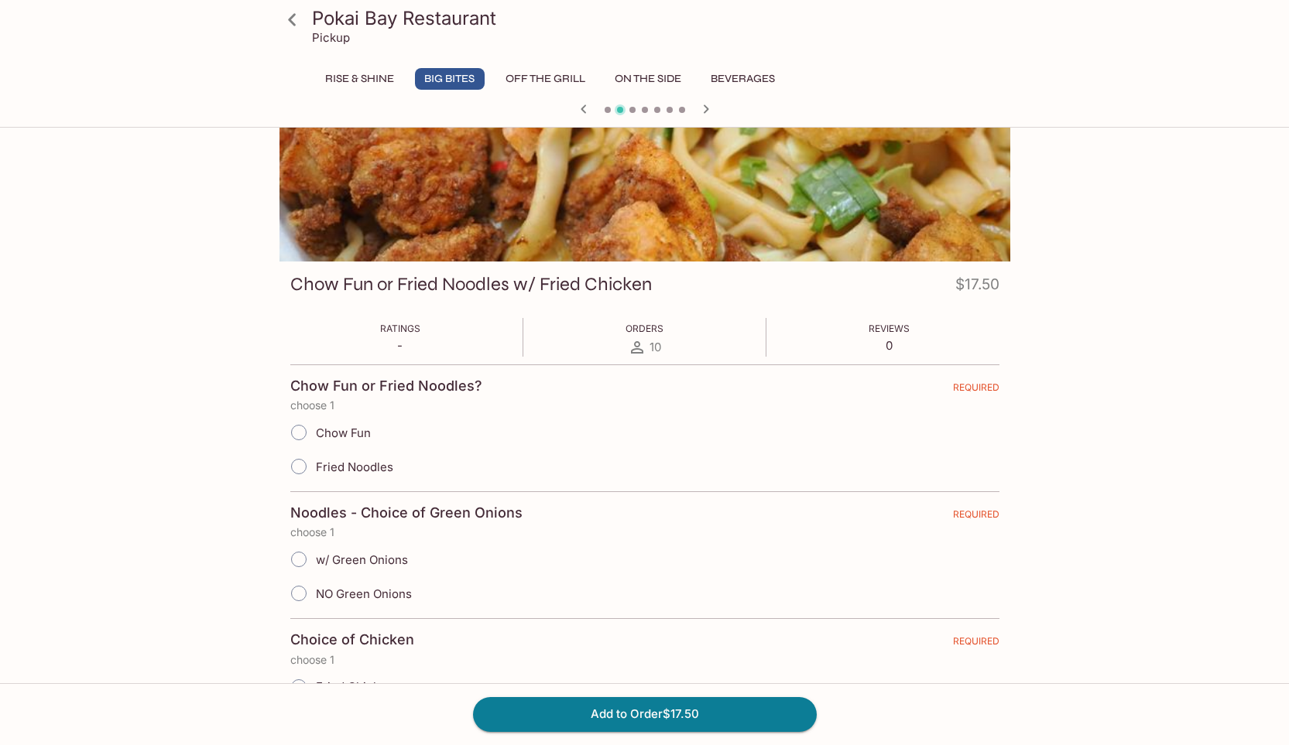
click at [337, 428] on span "Chow Fun" at bounding box center [343, 433] width 55 height 15
click at [315, 428] on input "Chow Fun" at bounding box center [299, 432] width 33 height 33
radio input "true"
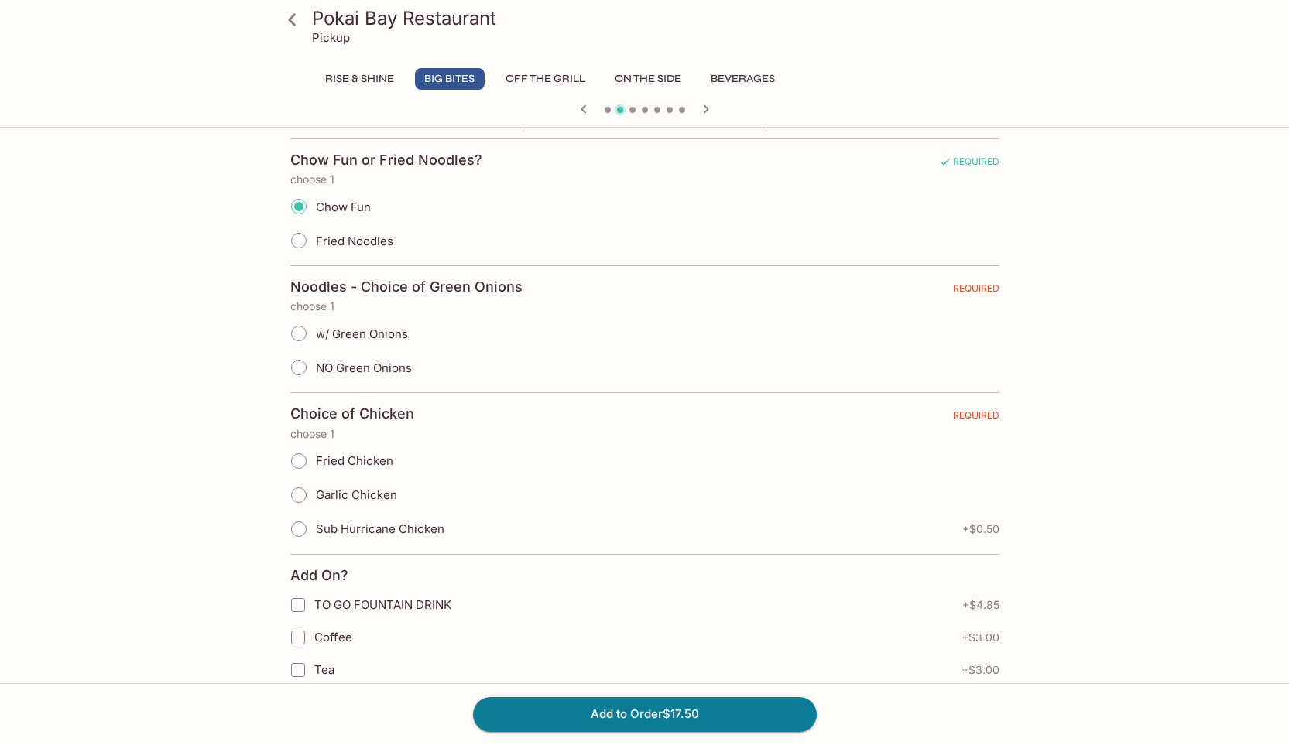
scroll to position [310, 0]
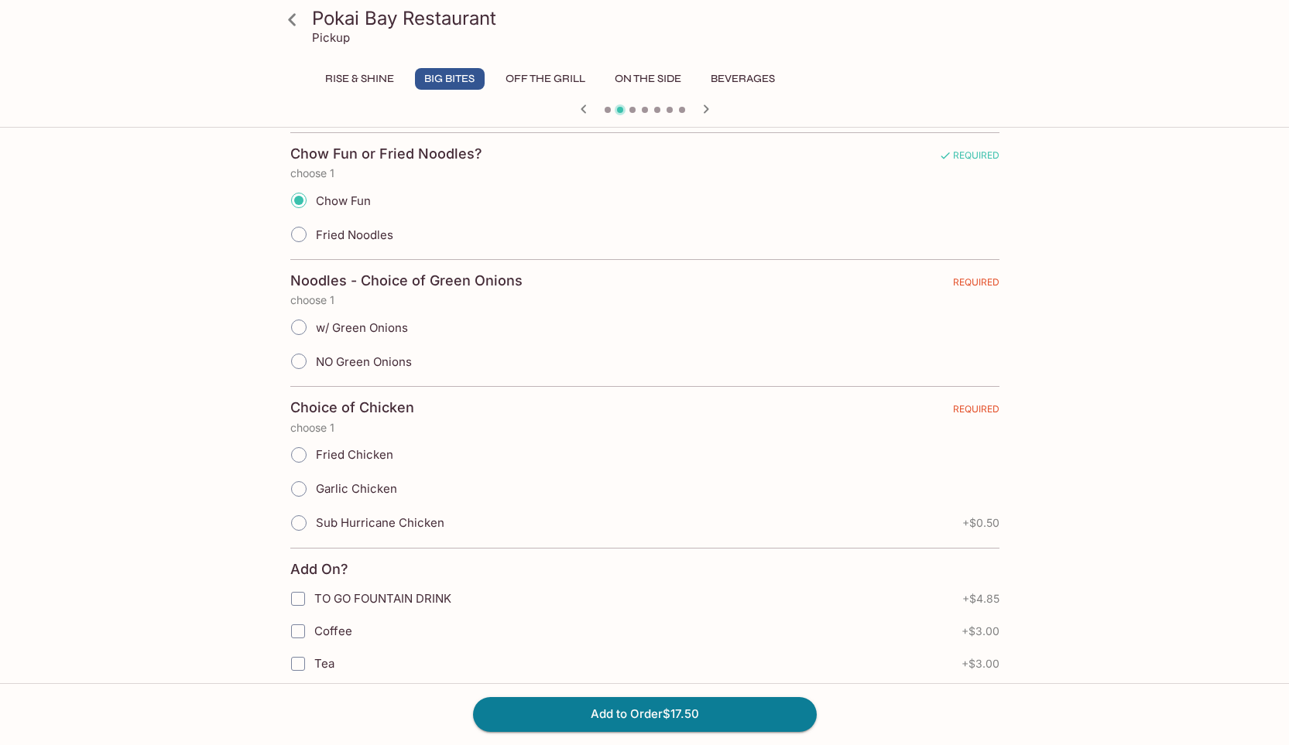
click at [392, 525] on span "Sub Hurricane Chicken" at bounding box center [380, 523] width 128 height 15
click at [315, 525] on input "Sub Hurricane Chicken" at bounding box center [299, 523] width 33 height 33
radio input "true"
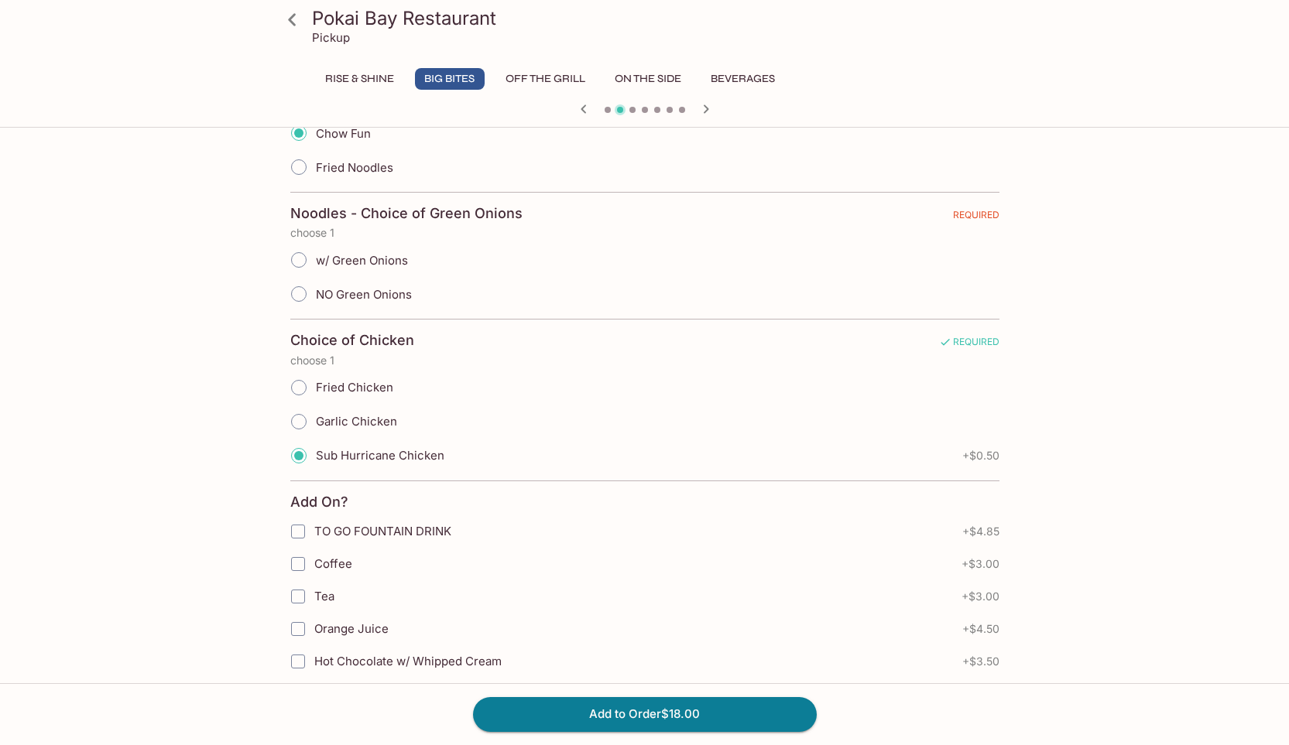
scroll to position [542, 0]
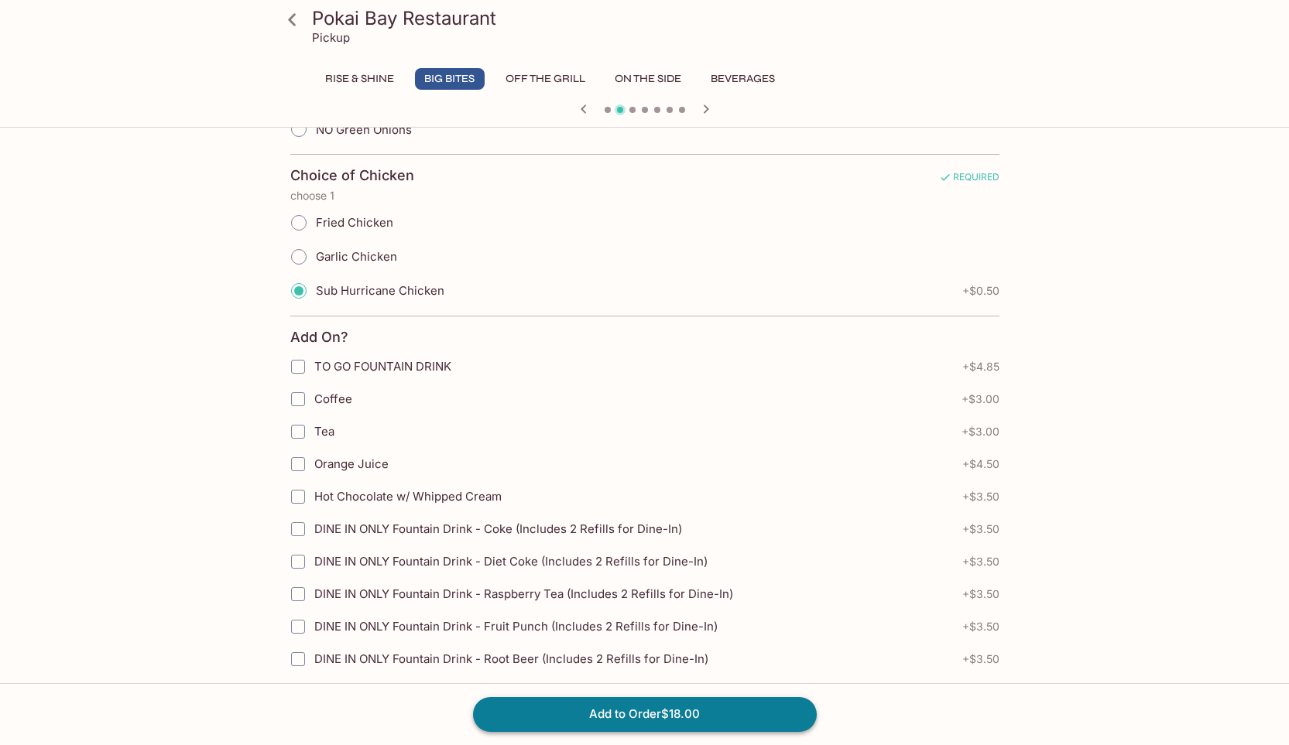
click at [656, 715] on button "Add to Order $18.00" at bounding box center [645, 714] width 344 height 34
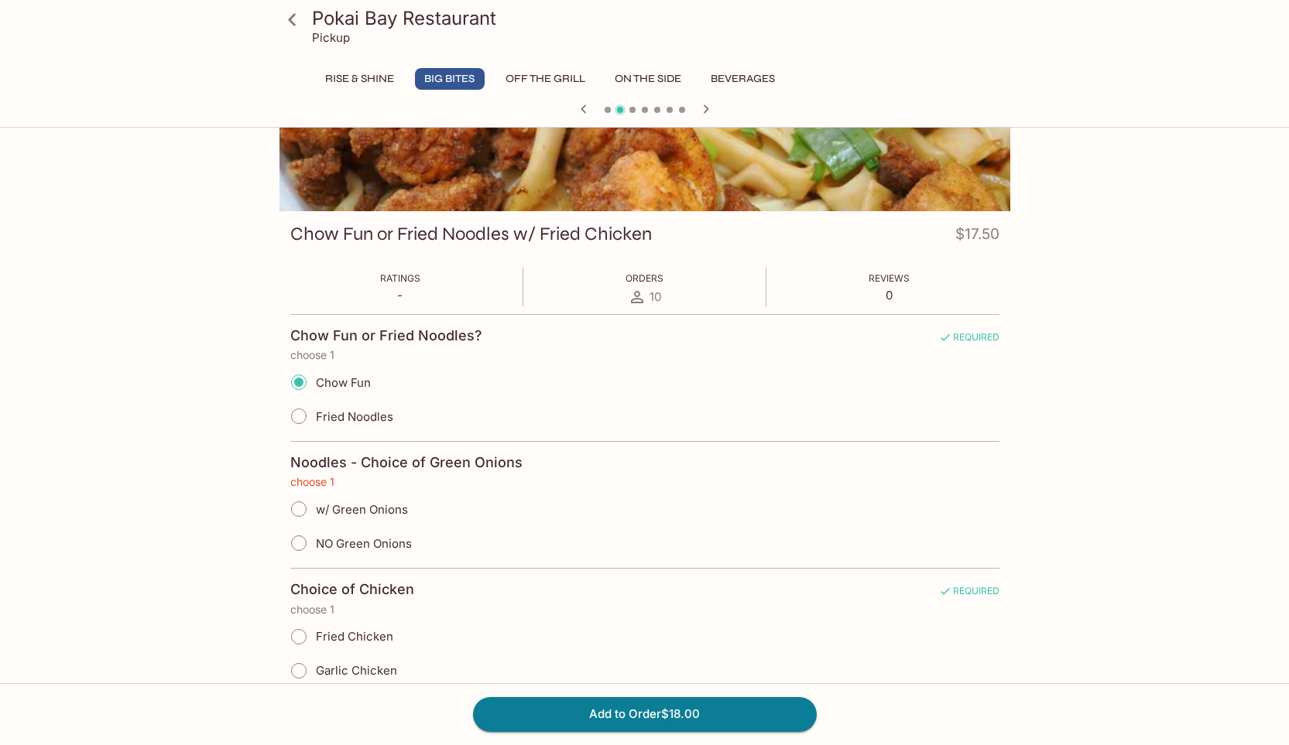
scroll to position [125, 0]
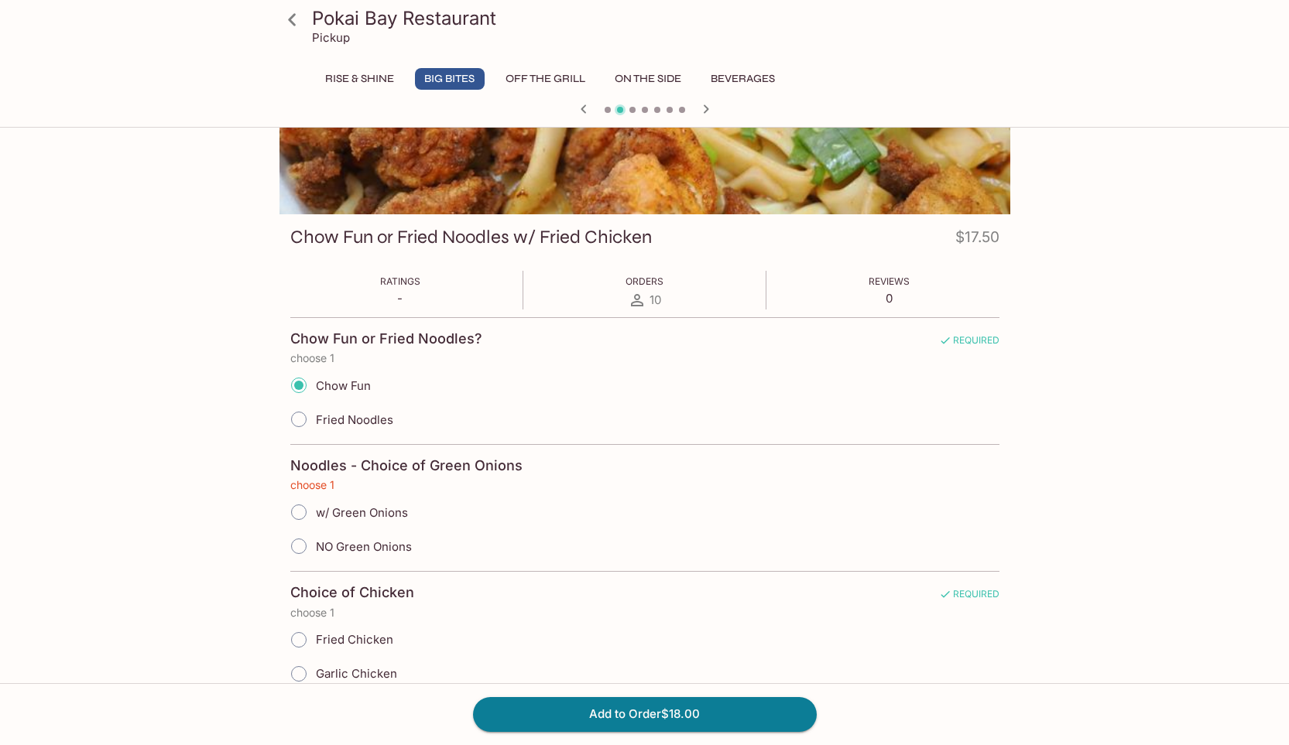
click at [361, 513] on span "w/ Green Onions" at bounding box center [362, 512] width 92 height 15
click at [315, 513] on input "w/ Green Onions" at bounding box center [299, 512] width 33 height 33
radio input "true"
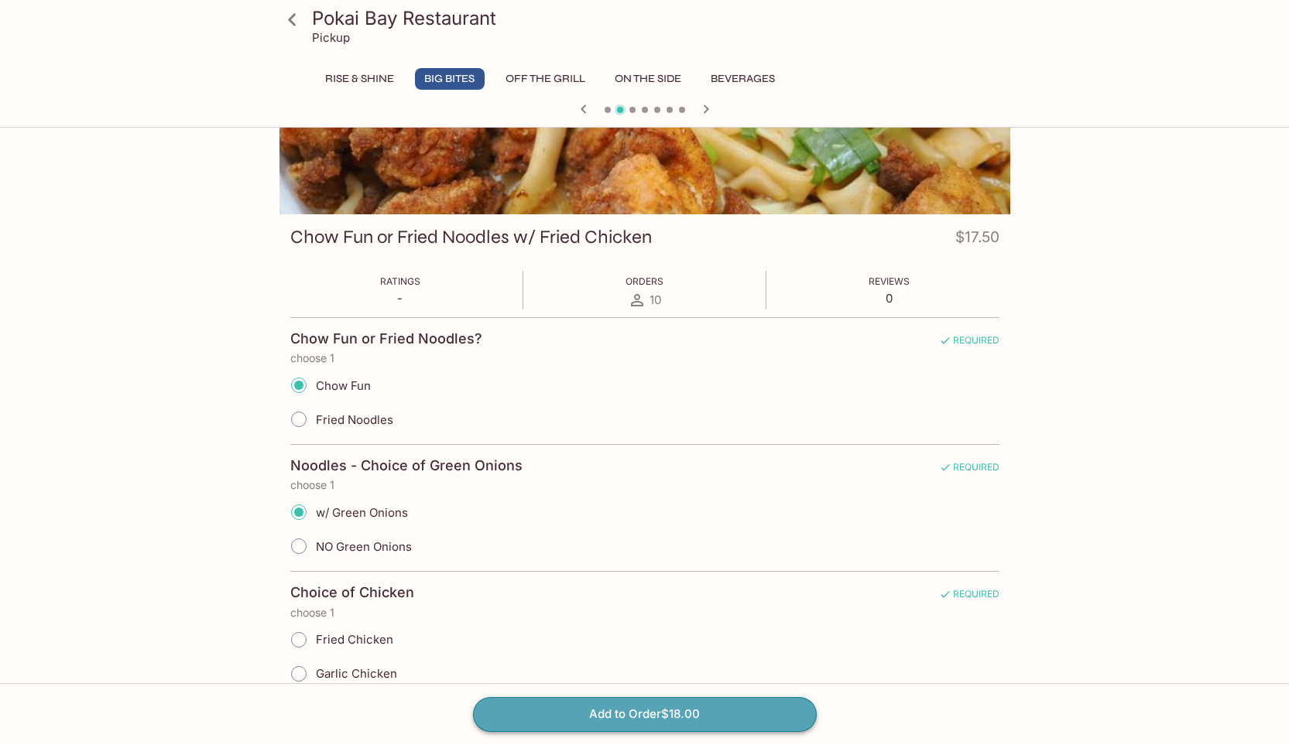
click at [646, 713] on button "Add to Order $18.00" at bounding box center [645, 714] width 344 height 34
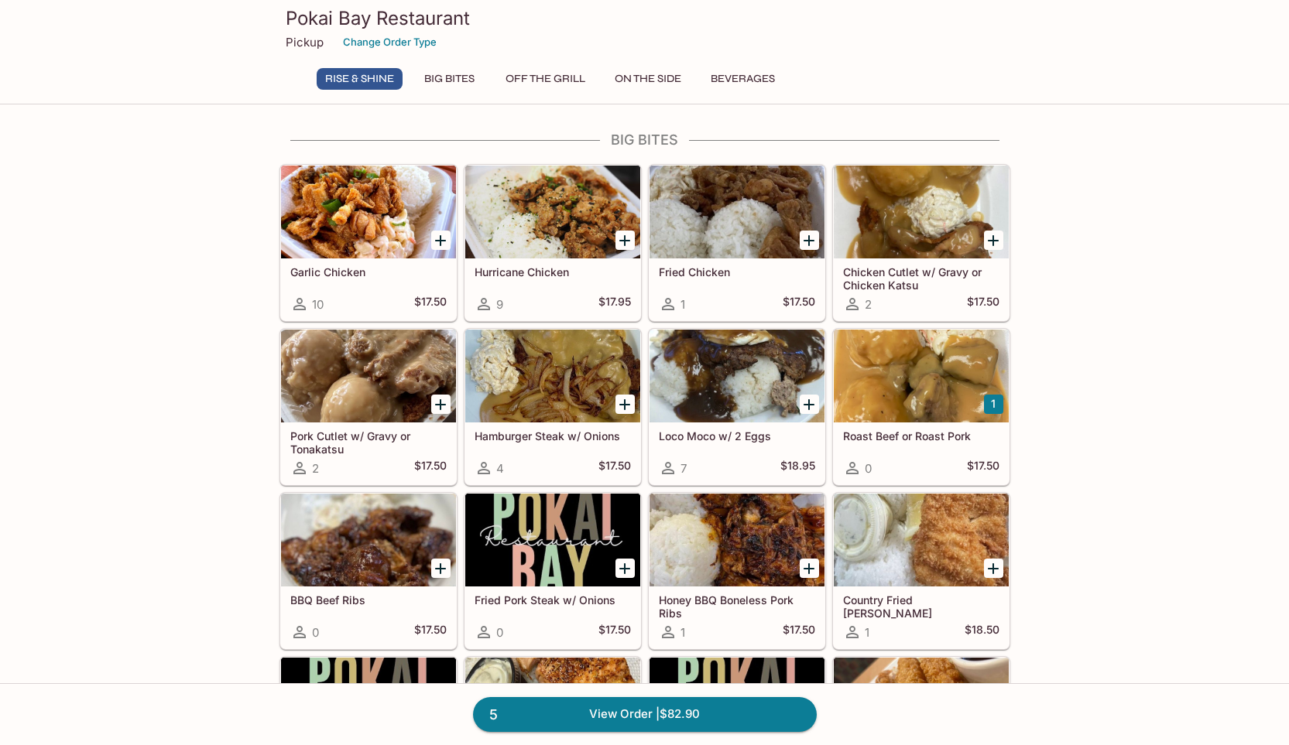
scroll to position [464, 0]
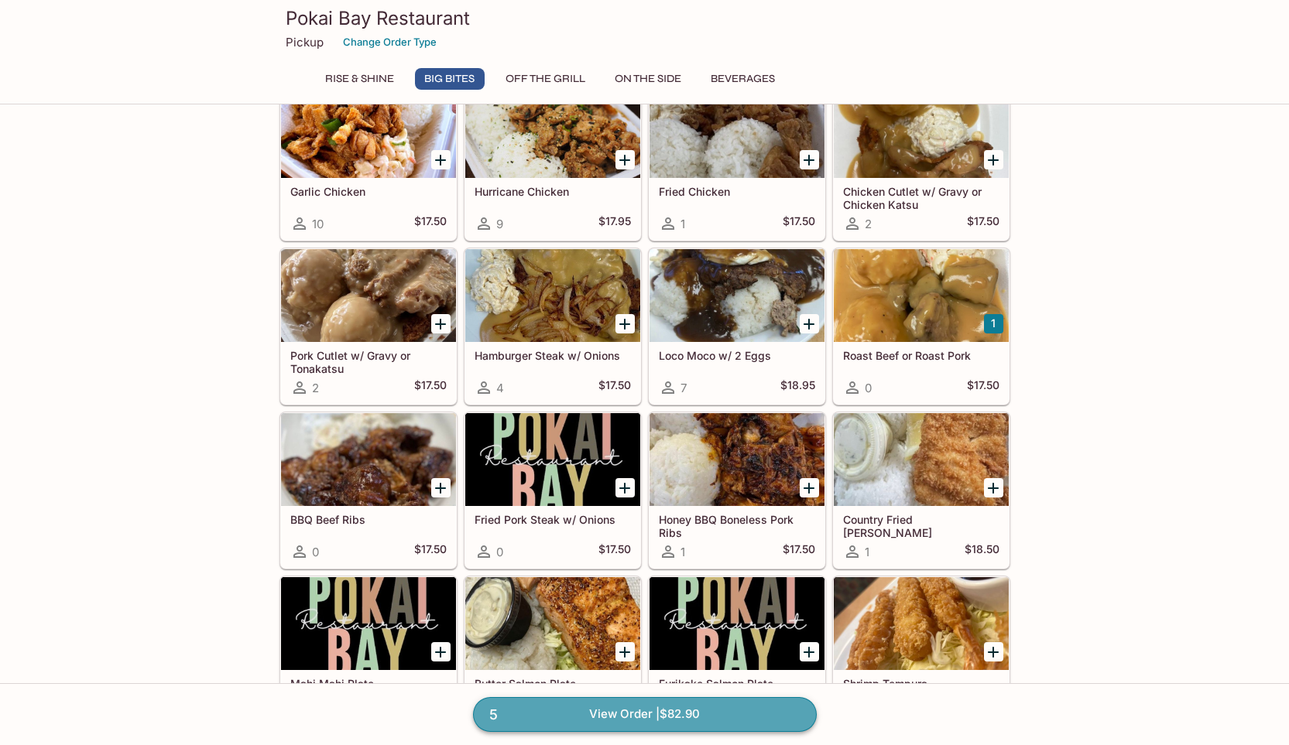
click at [625, 718] on link "5 View Order | $82.90" at bounding box center [645, 714] width 344 height 34
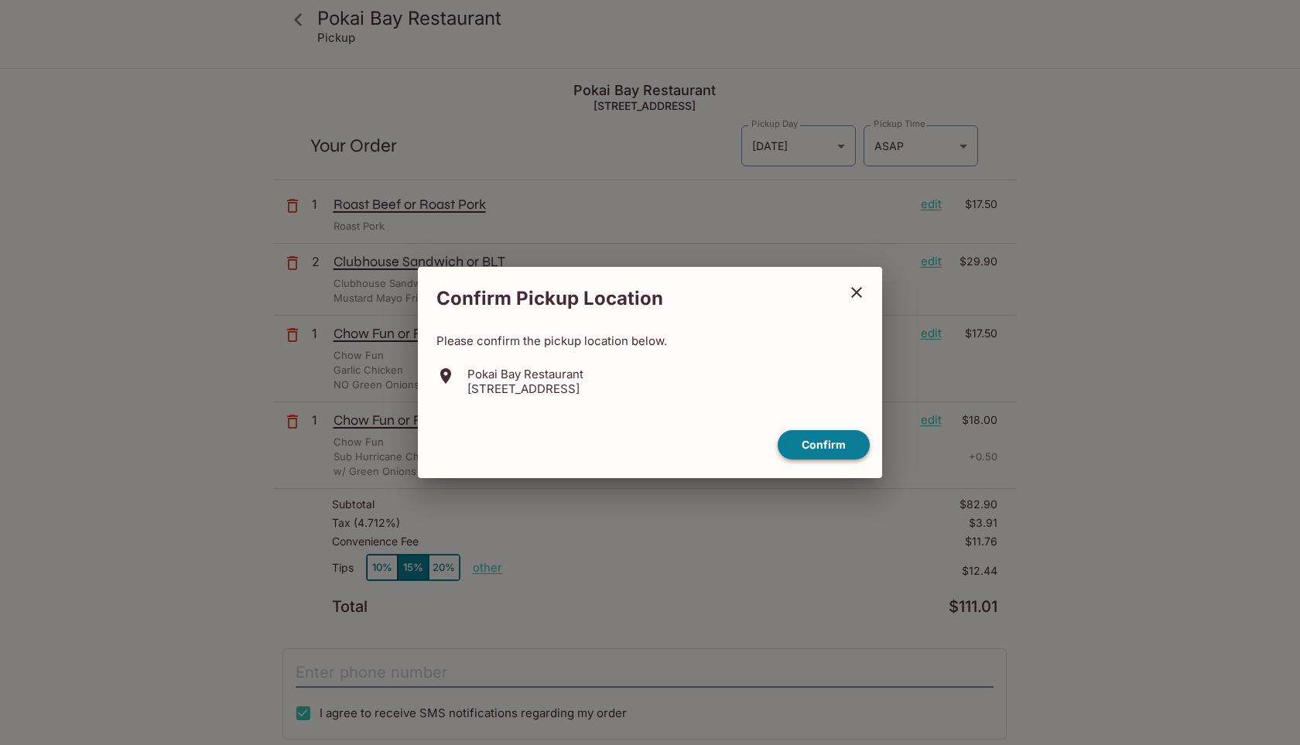
click at [833, 443] on button "Confirm" at bounding box center [824, 445] width 92 height 30
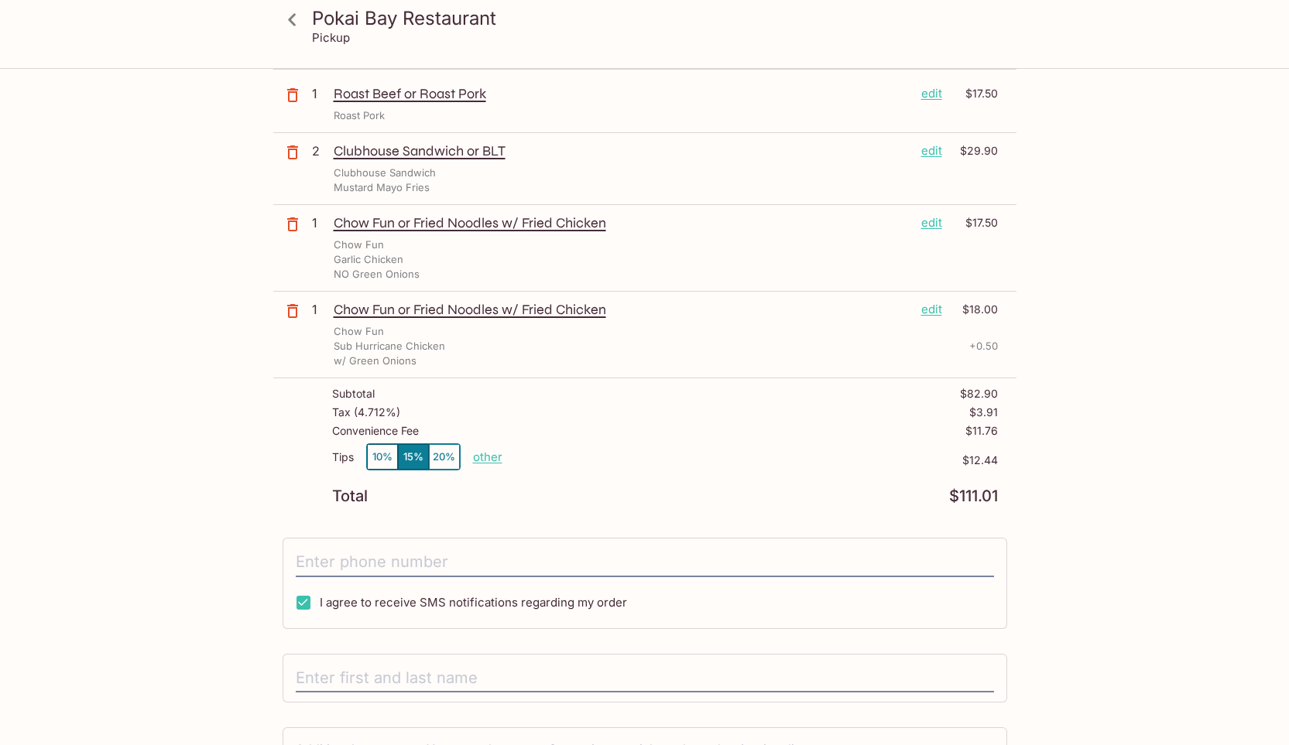
scroll to position [155, 0]
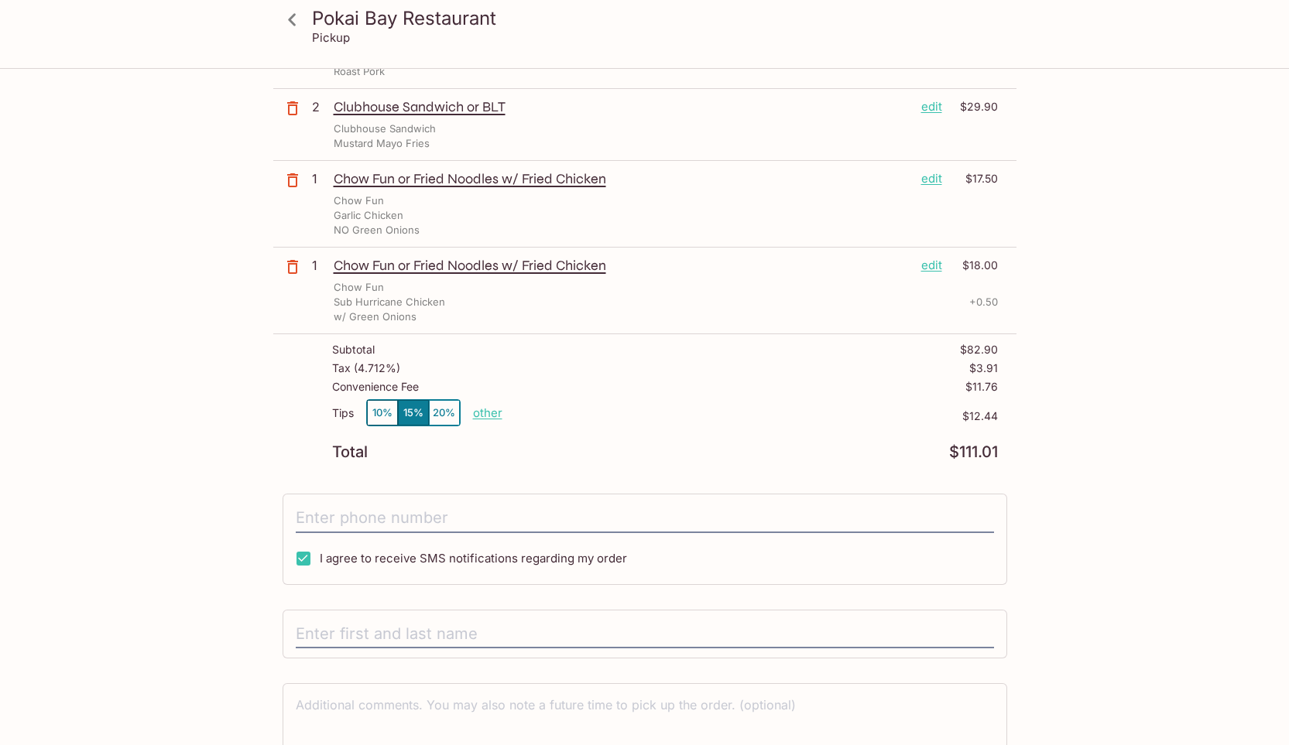
click at [486, 416] on p "other" at bounding box center [487, 413] width 29 height 15
drag, startPoint x: 559, startPoint y: 417, endPoint x: 720, endPoint y: 409, distance: 161.2
click at [720, 409] on div "Tips 10% 15% 20% Done 12.44 $12.44" at bounding box center [665, 422] width 666 height 46
type input "0.00"
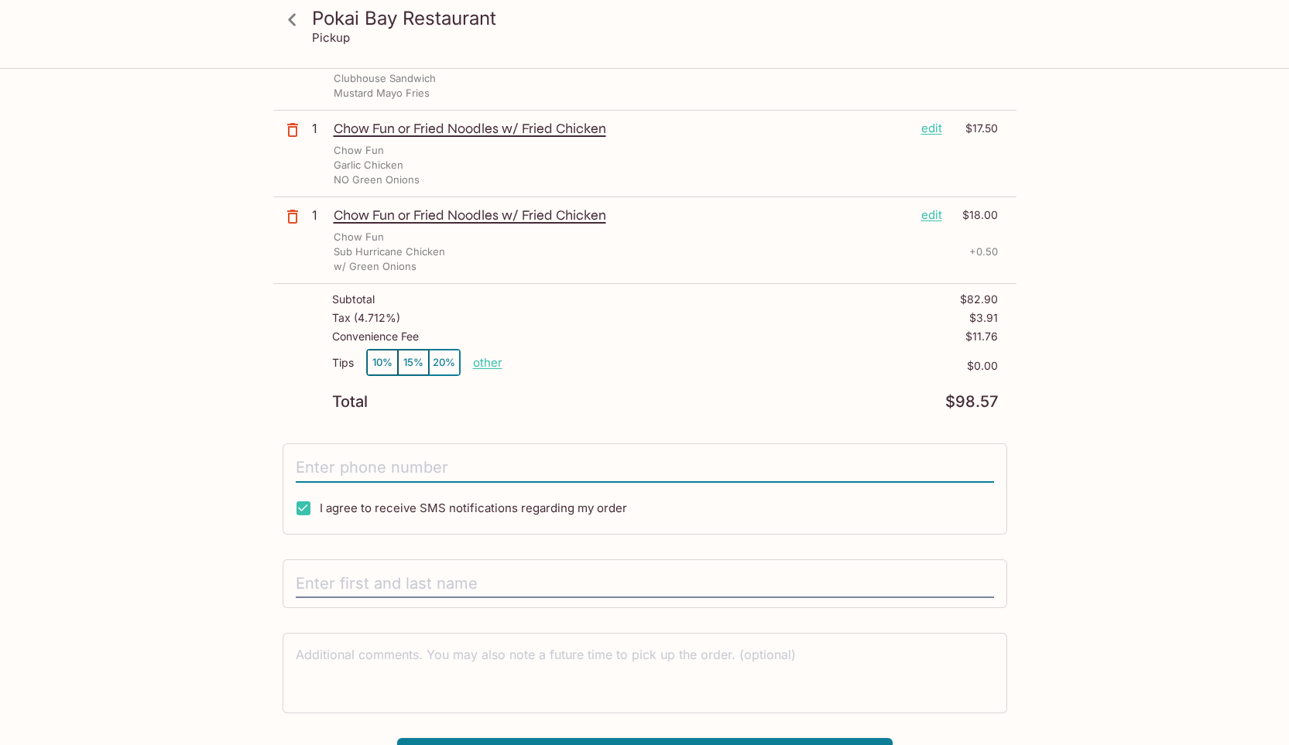
scroll to position [232, 0]
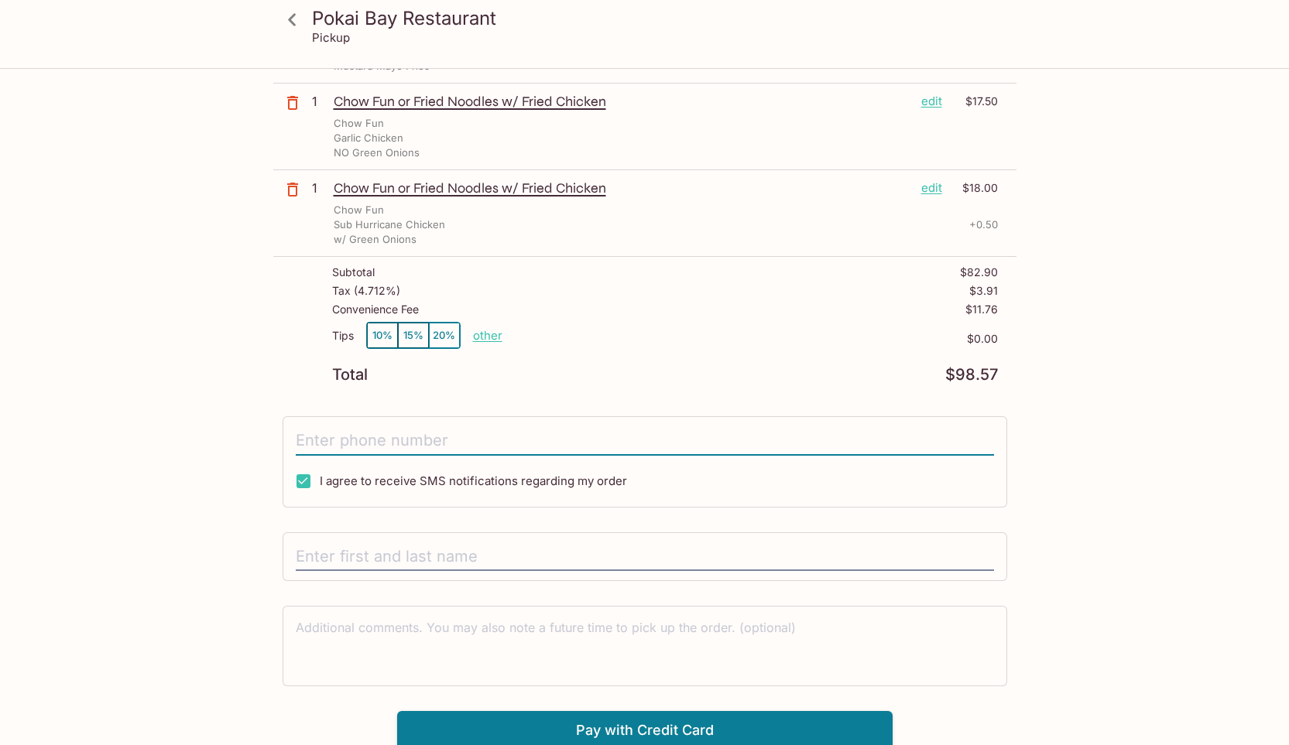
click at [431, 441] on input "tel" at bounding box center [645, 441] width 698 height 29
type input "[PHONE_NUMBER]"
click at [514, 543] on input "text" at bounding box center [645, 557] width 698 height 29
type input "j"
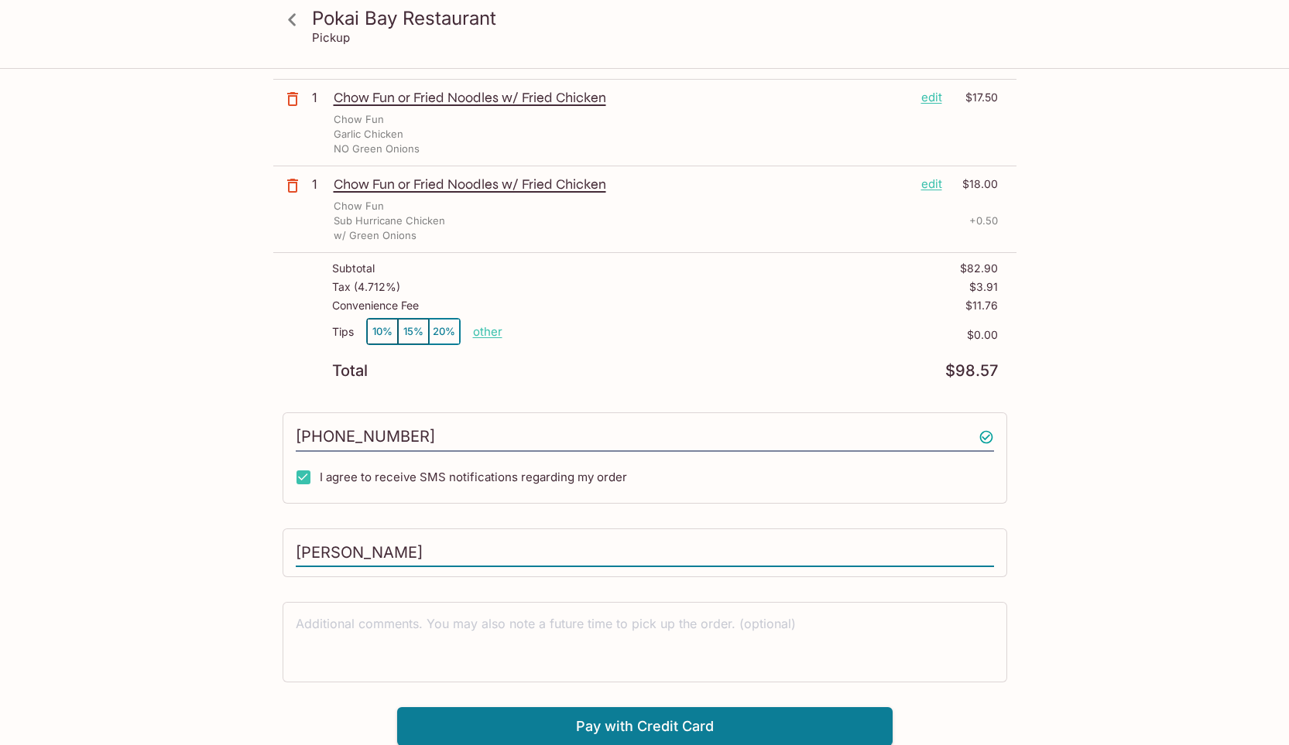
scroll to position [237, 0]
type input "[PERSON_NAME]"
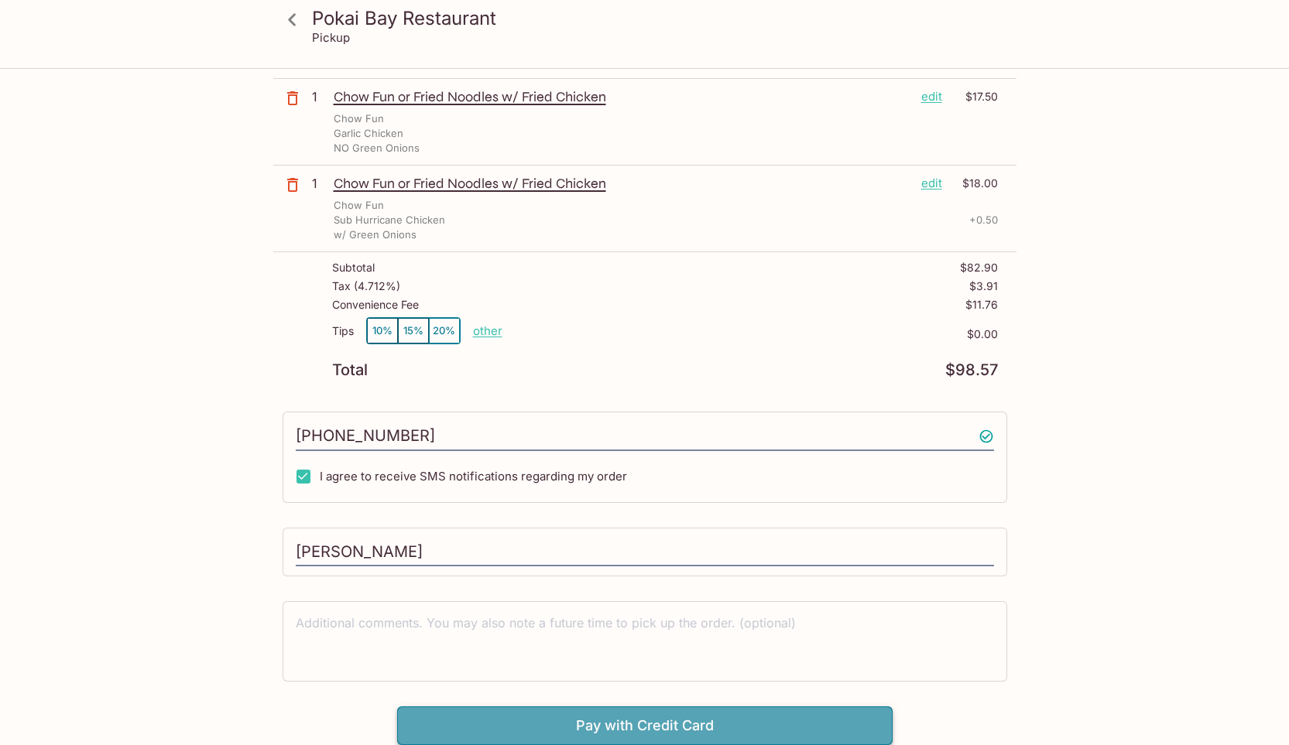
click at [655, 727] on button "Pay with Credit Card" at bounding box center [644, 726] width 495 height 39
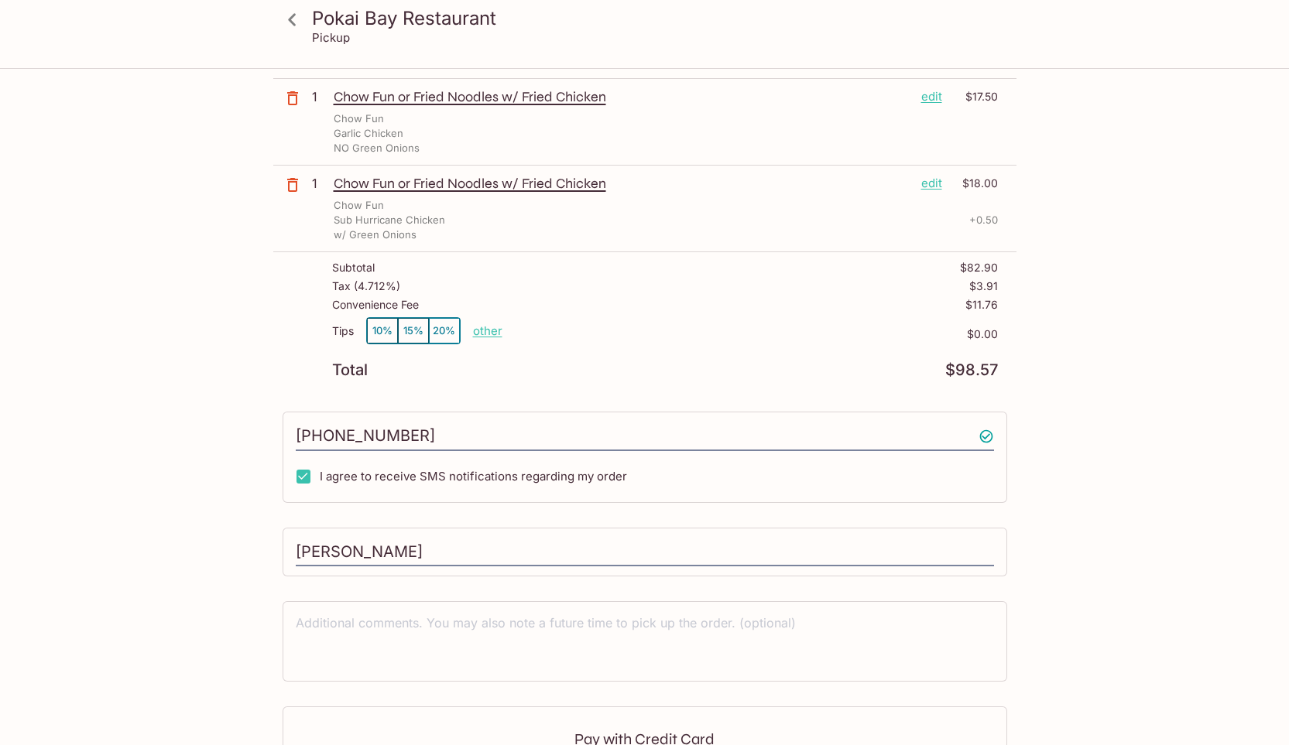
scroll to position [469, 0]
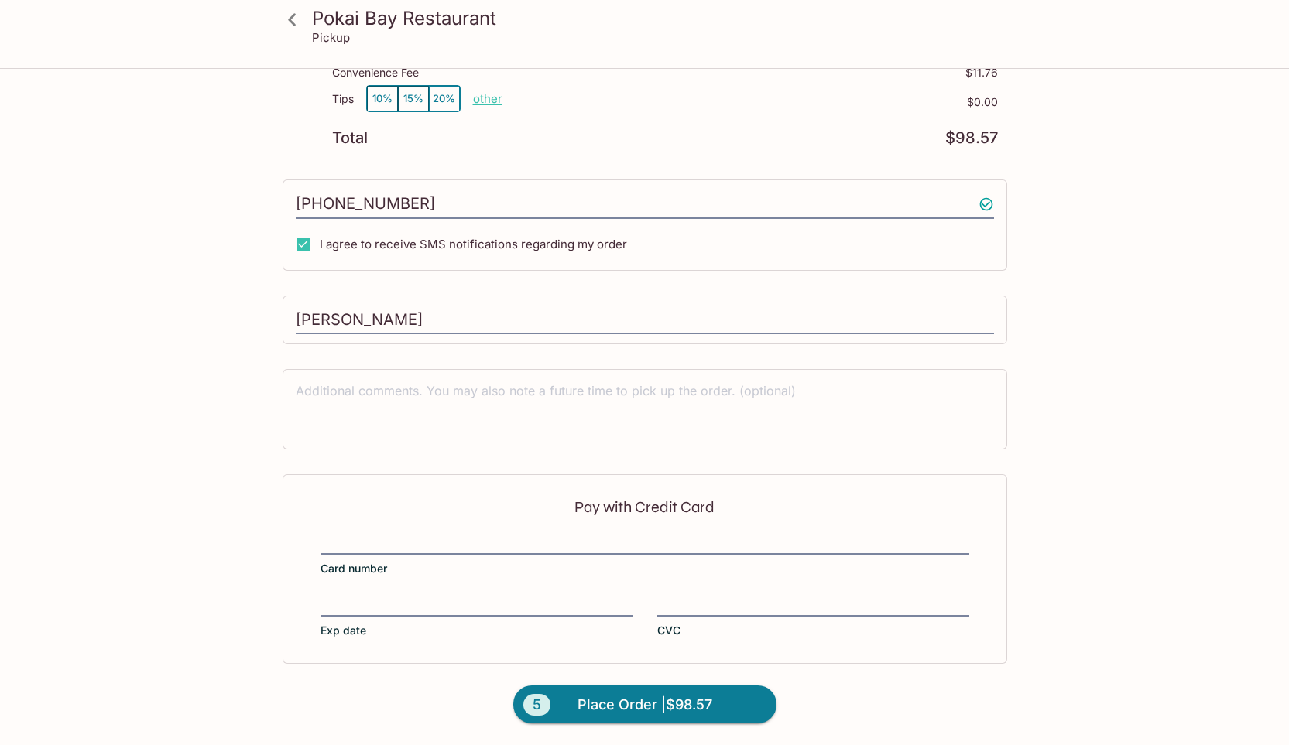
click at [598, 555] on label "Card number" at bounding box center [644, 554] width 649 height 43
click at [598, 535] on input "Card number" at bounding box center [644, 534] width 649 height 1
click at [401, 594] on div "Pay with Credit Card Card number Exp date CVC" at bounding box center [645, 569] width 725 height 189
click at [632, 703] on span "Place Order | $98.57" at bounding box center [644, 705] width 135 height 25
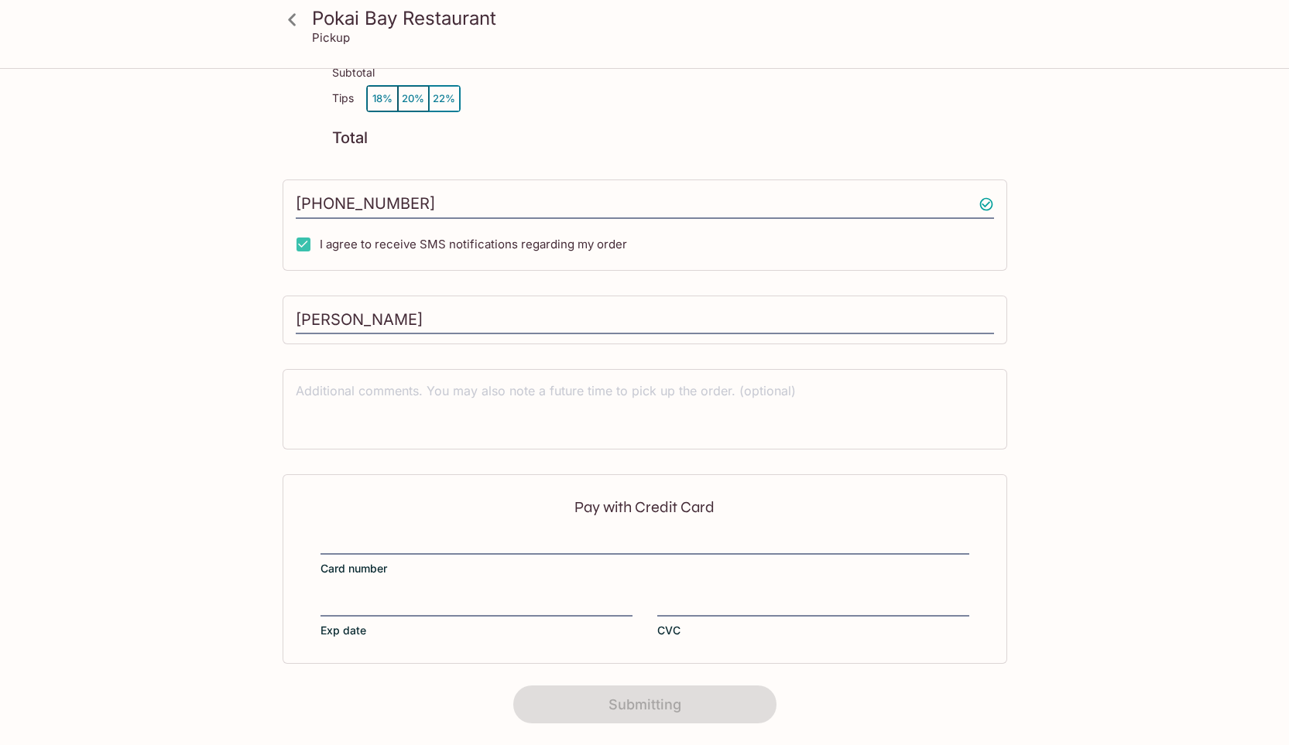
scroll to position [154, 0]
